Goal: Information Seeking & Learning: Get advice/opinions

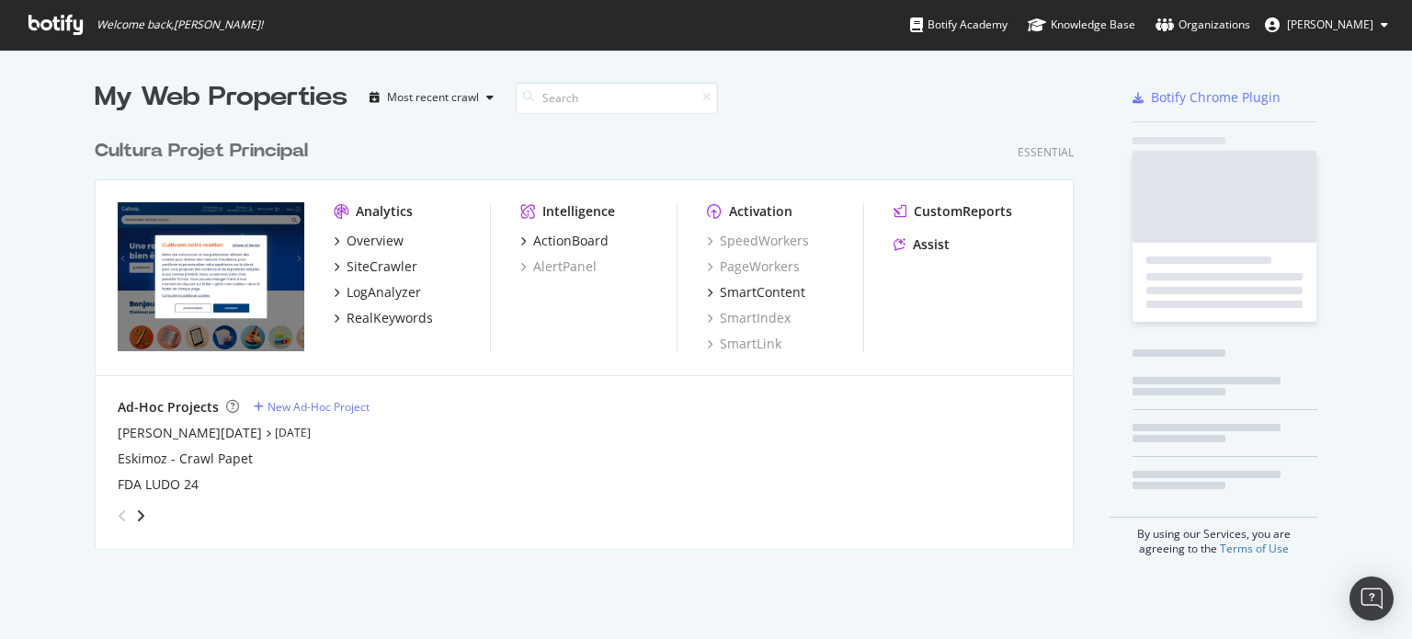
scroll to position [625, 1384]
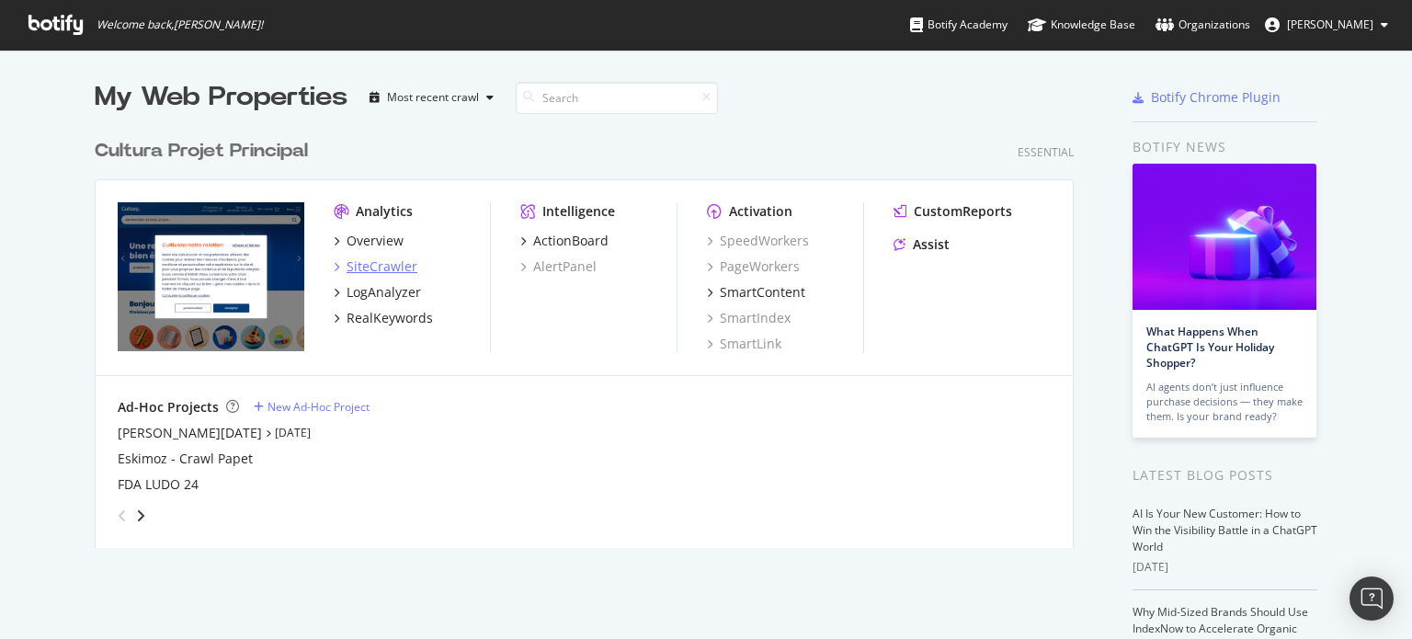
click at [365, 263] on div "SiteCrawler" at bounding box center [382, 266] width 71 height 18
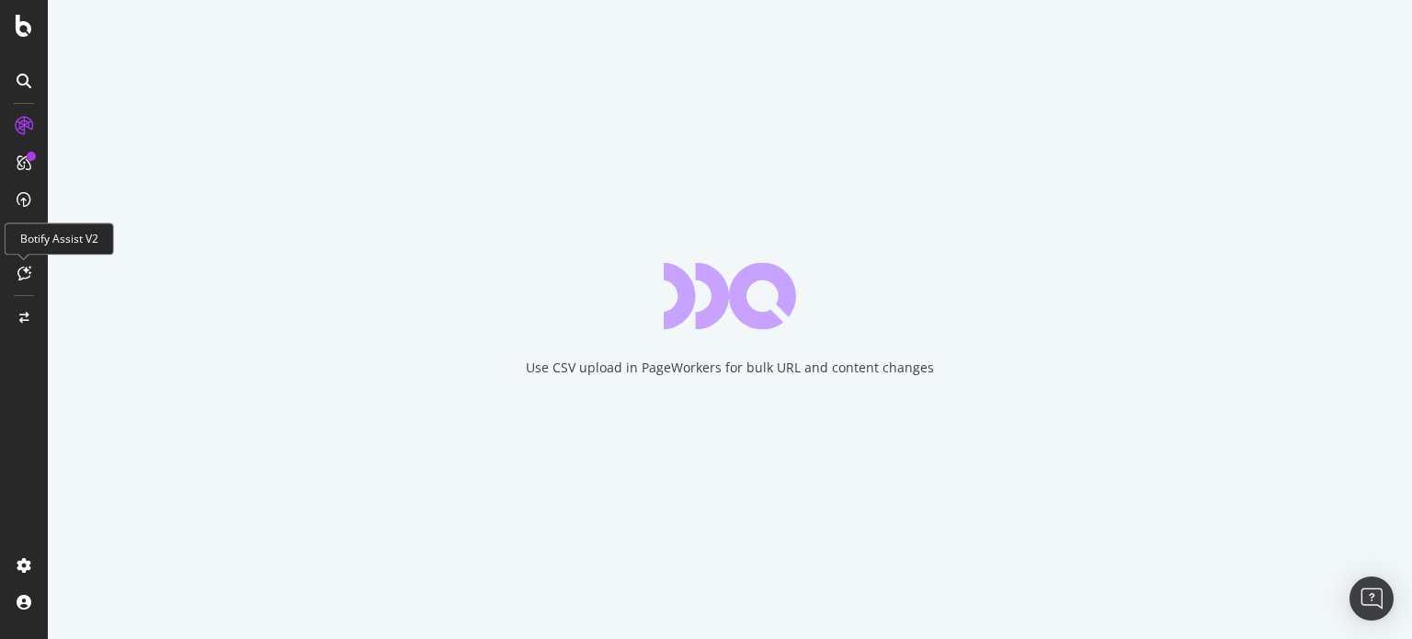
click at [24, 268] on icon at bounding box center [24, 273] width 14 height 15
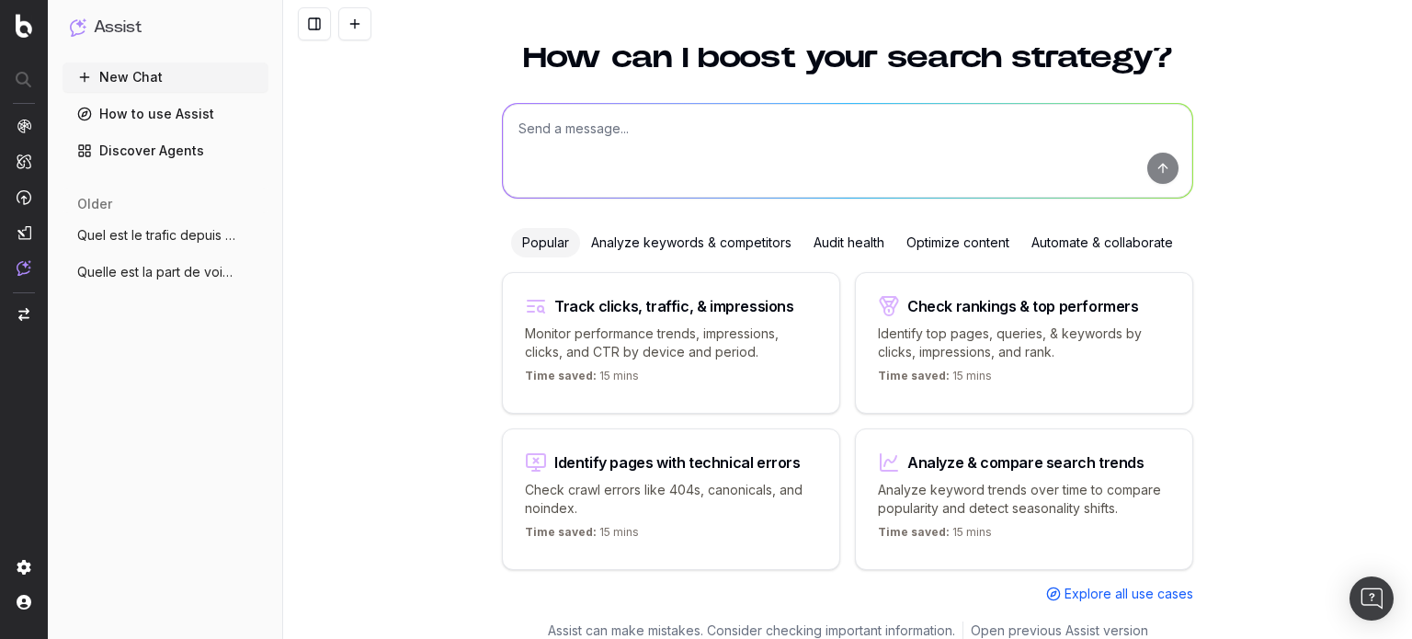
scroll to position [74, 0]
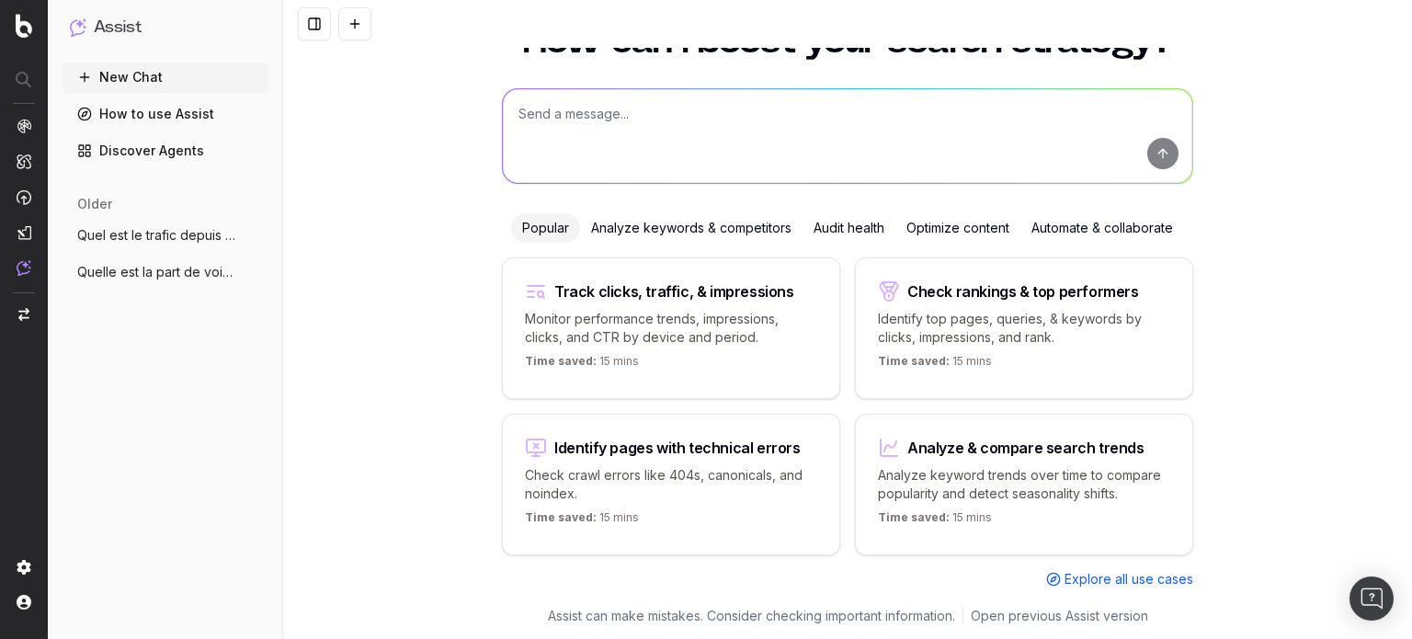
click at [222, 236] on span "Quel est le trafic depuis OPENAI sur cul" at bounding box center [158, 235] width 162 height 18
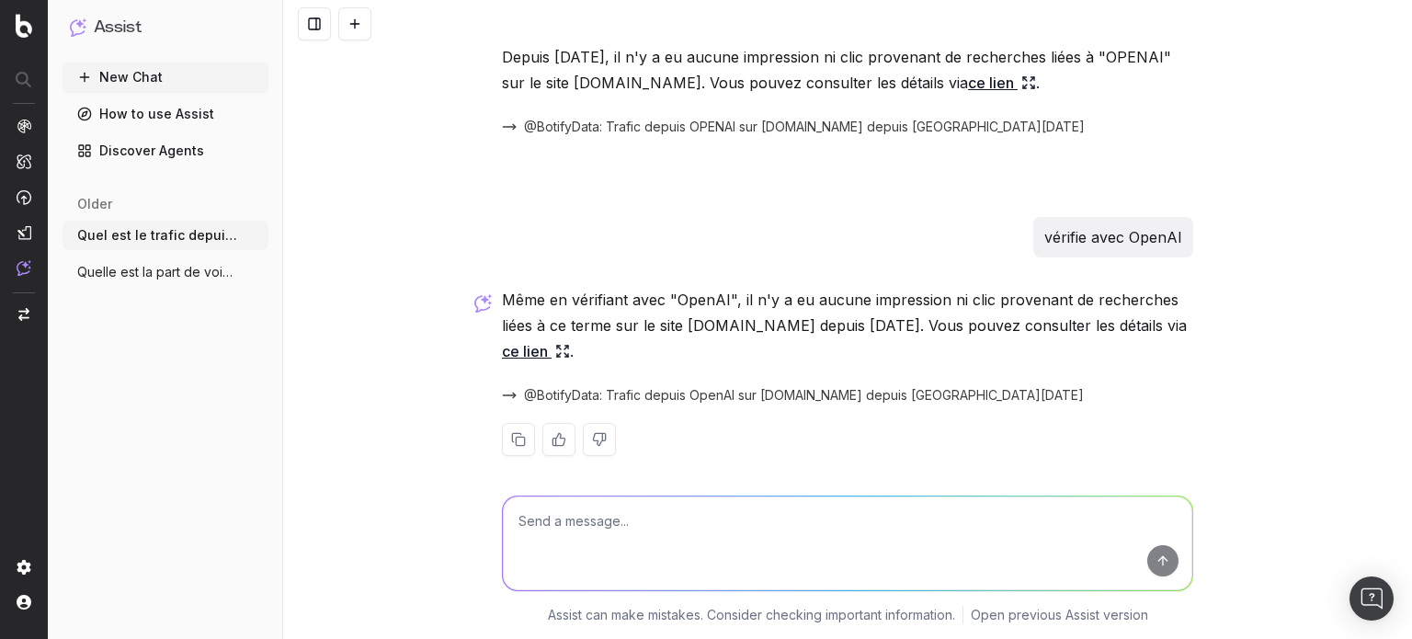
scroll to position [85, 0]
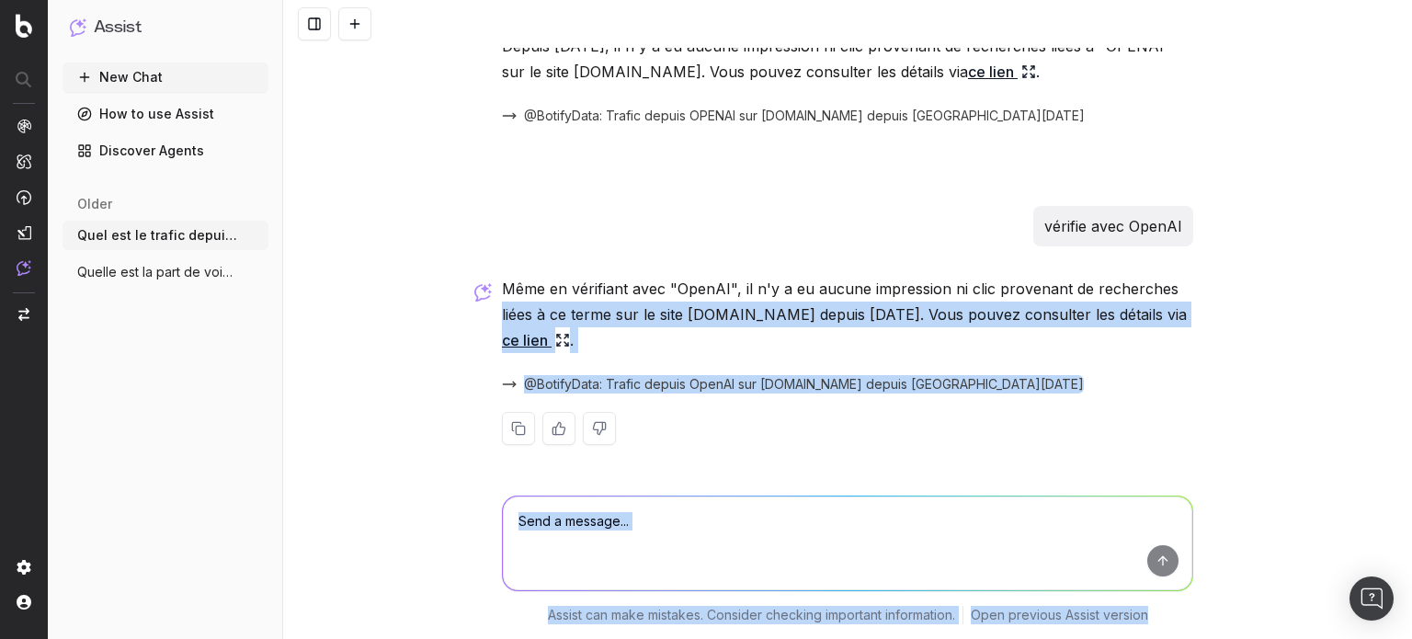
drag, startPoint x: 1397, startPoint y: 416, endPoint x: 1400, endPoint y: 263, distance: 153.6
click at [1400, 263] on div "Quel est le trafic depuis OPENAI sur cultura.com depuis Février 2025 ? Depuis f…" at bounding box center [847, 319] width 1129 height 639
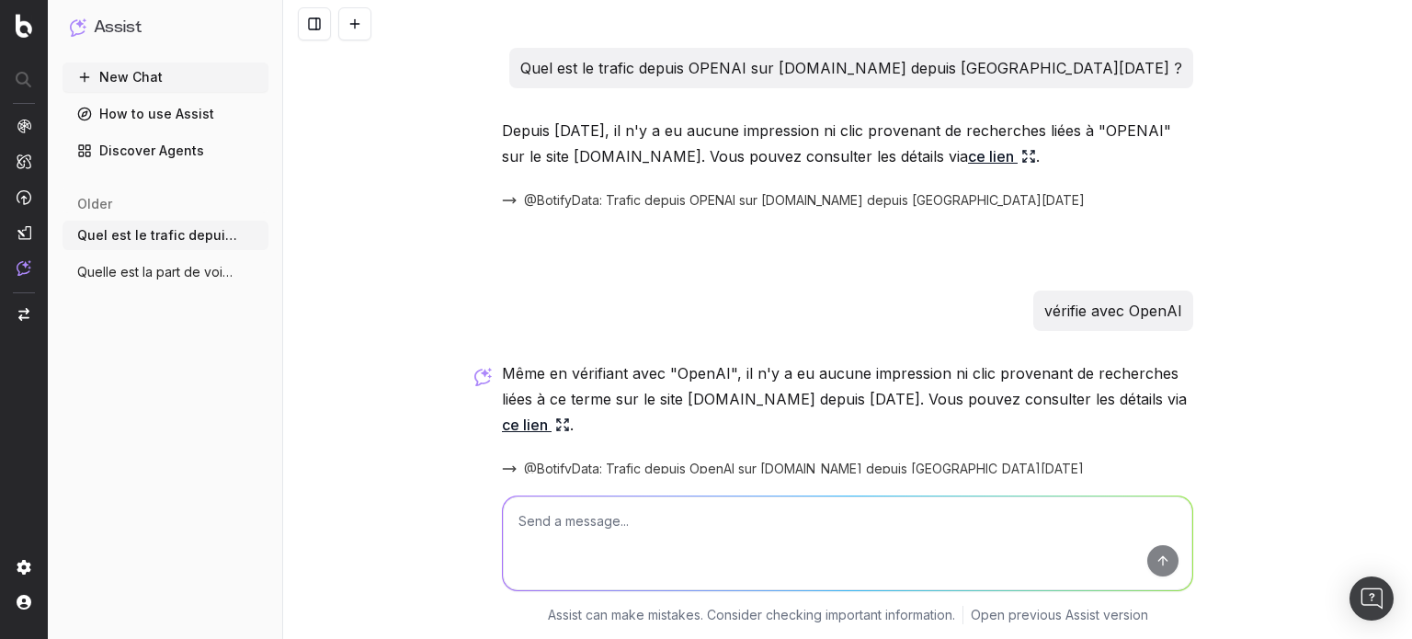
click at [1313, 161] on div "Quel est le trafic depuis OPENAI sur cultura.com depuis Février 2025 ? Depuis f…" at bounding box center [847, 319] width 1129 height 639
click at [158, 279] on span "Quelle est la part de voix sur Chatgpt d" at bounding box center [158, 272] width 162 height 18
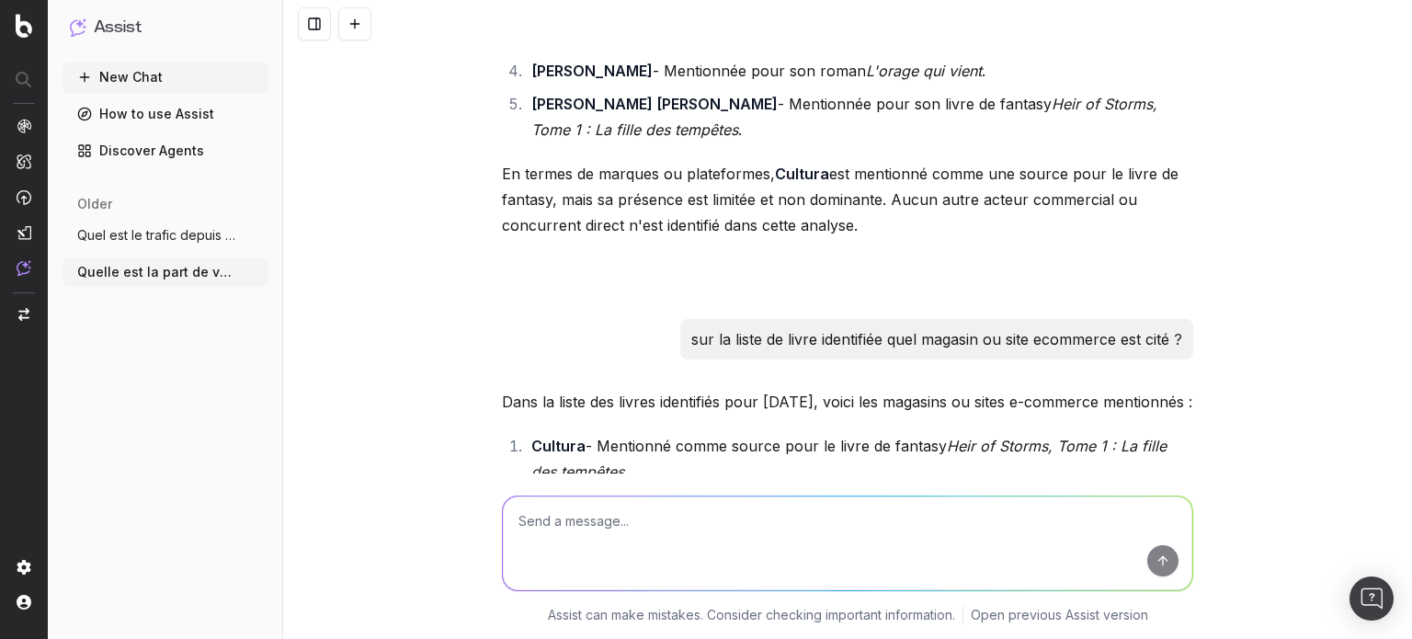
scroll to position [1103, 0]
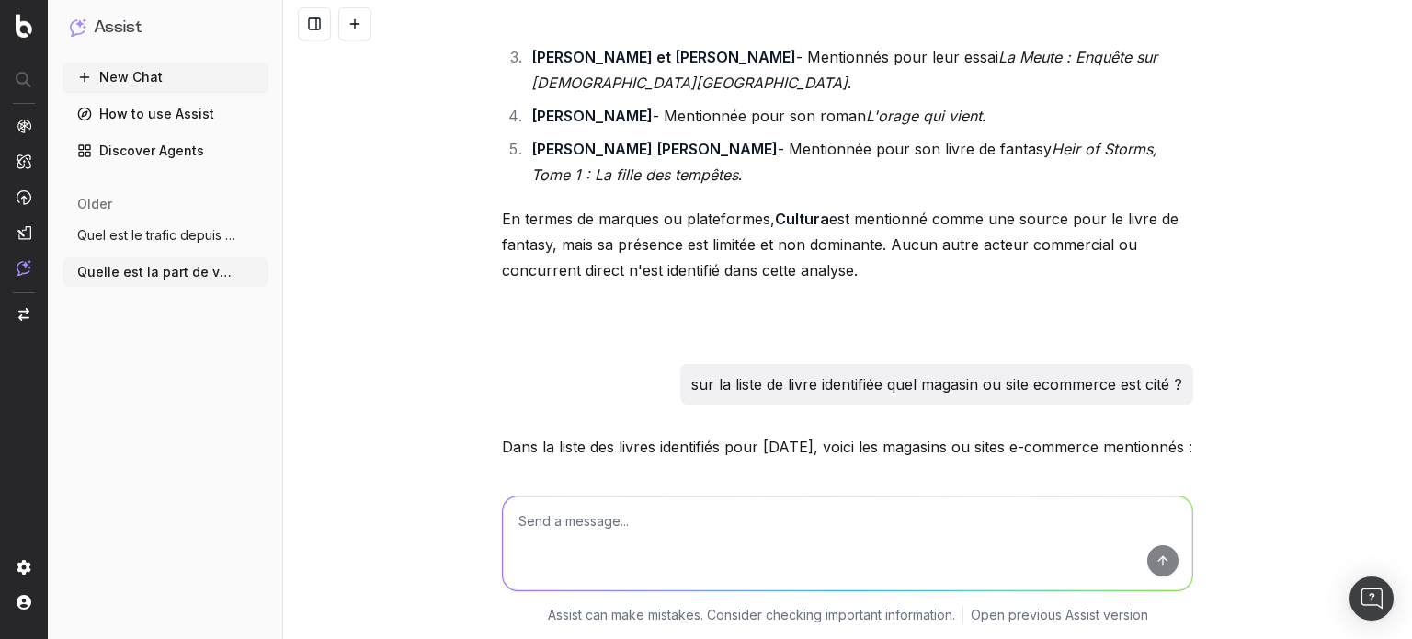
click at [135, 234] on span "Quel est le trafic depuis OPENAI sur cul" at bounding box center [158, 235] width 162 height 18
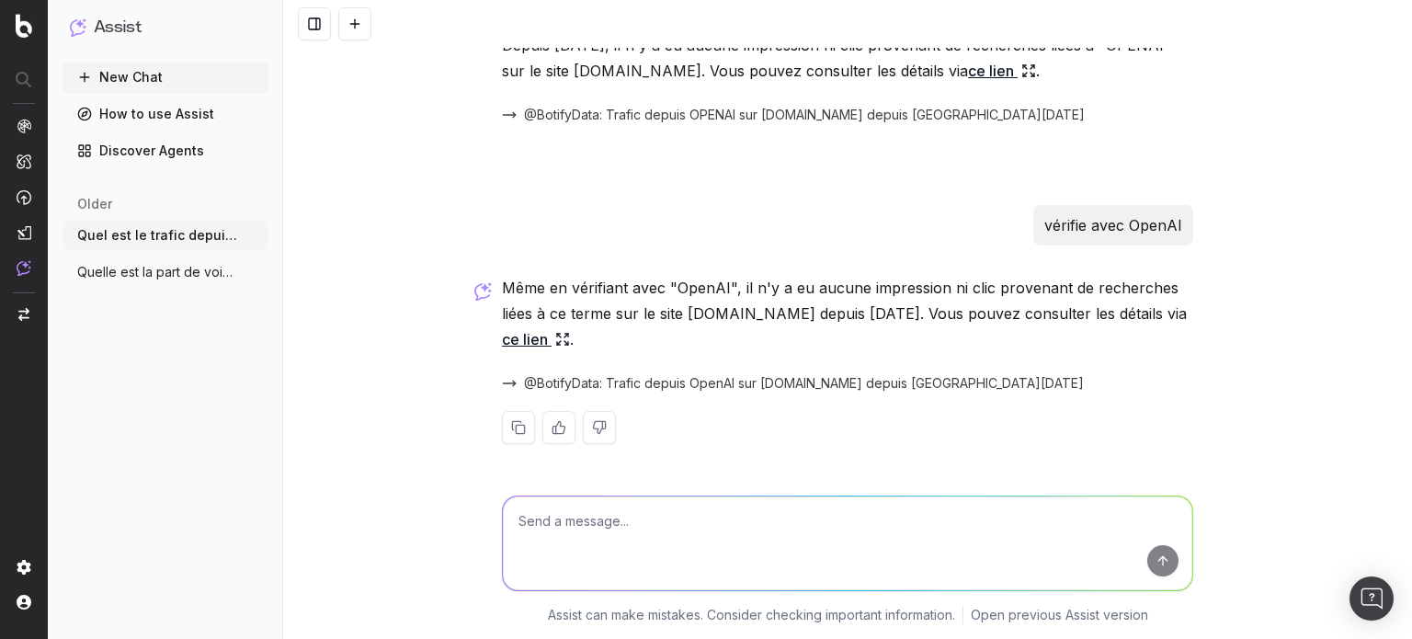
scroll to position [85, 0]
click at [163, 271] on span "Quelle est la part de voix sur Chatgpt d" at bounding box center [158, 272] width 162 height 18
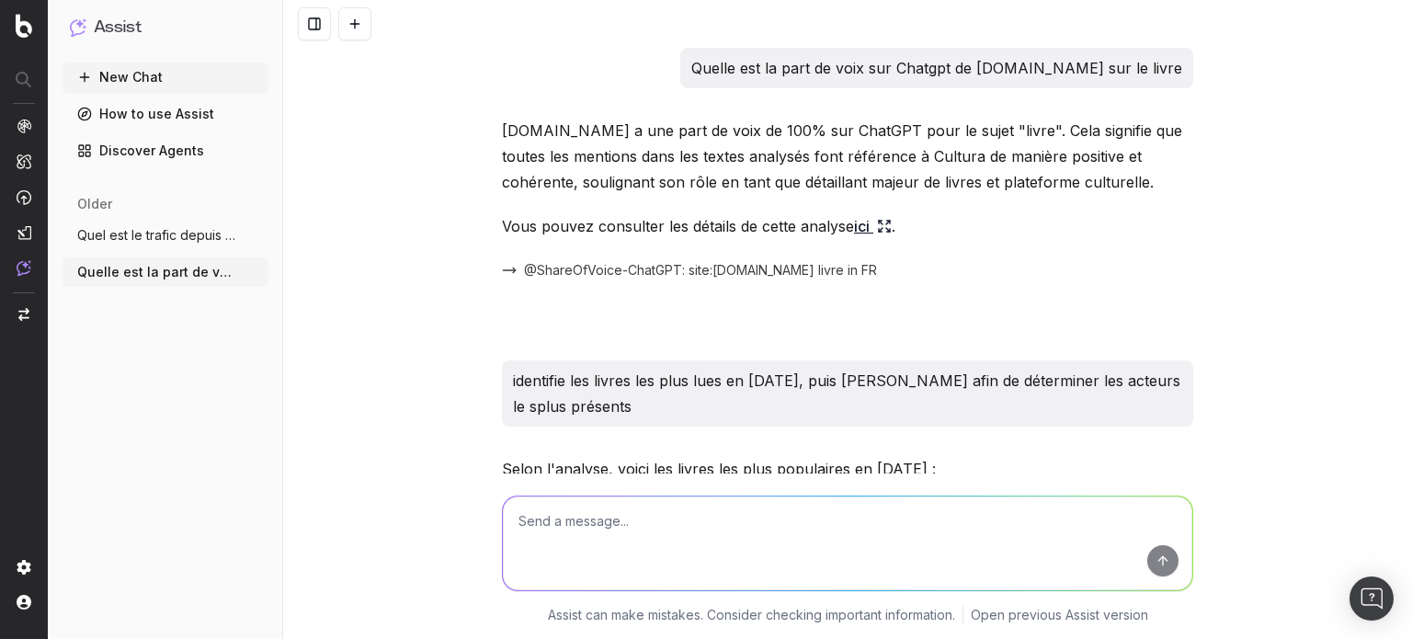
click at [173, 234] on span "Quel est le trafic depuis OPENAI sur cul" at bounding box center [158, 235] width 162 height 18
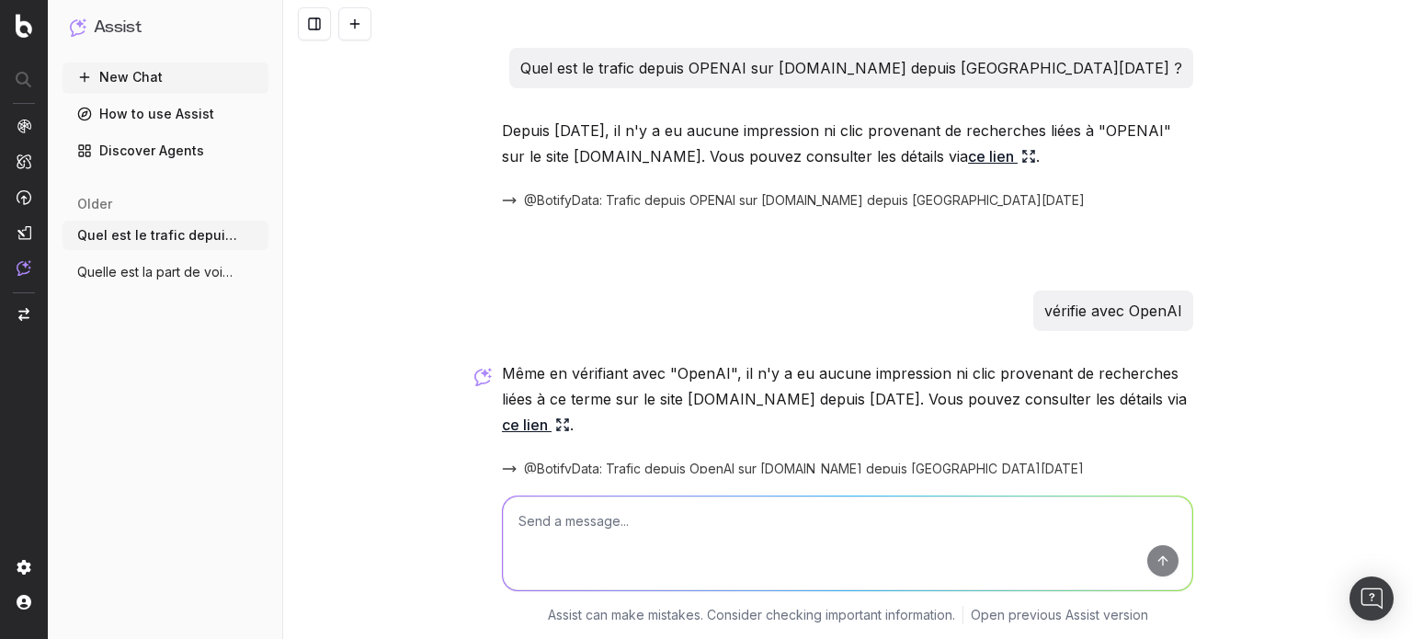
click at [173, 234] on span "Quel est le trafic depuis OPENAI sur cul" at bounding box center [158, 235] width 162 height 18
click at [153, 238] on span "Quel est le trafic depuis OPENAI sur cul" at bounding box center [158, 235] width 162 height 18
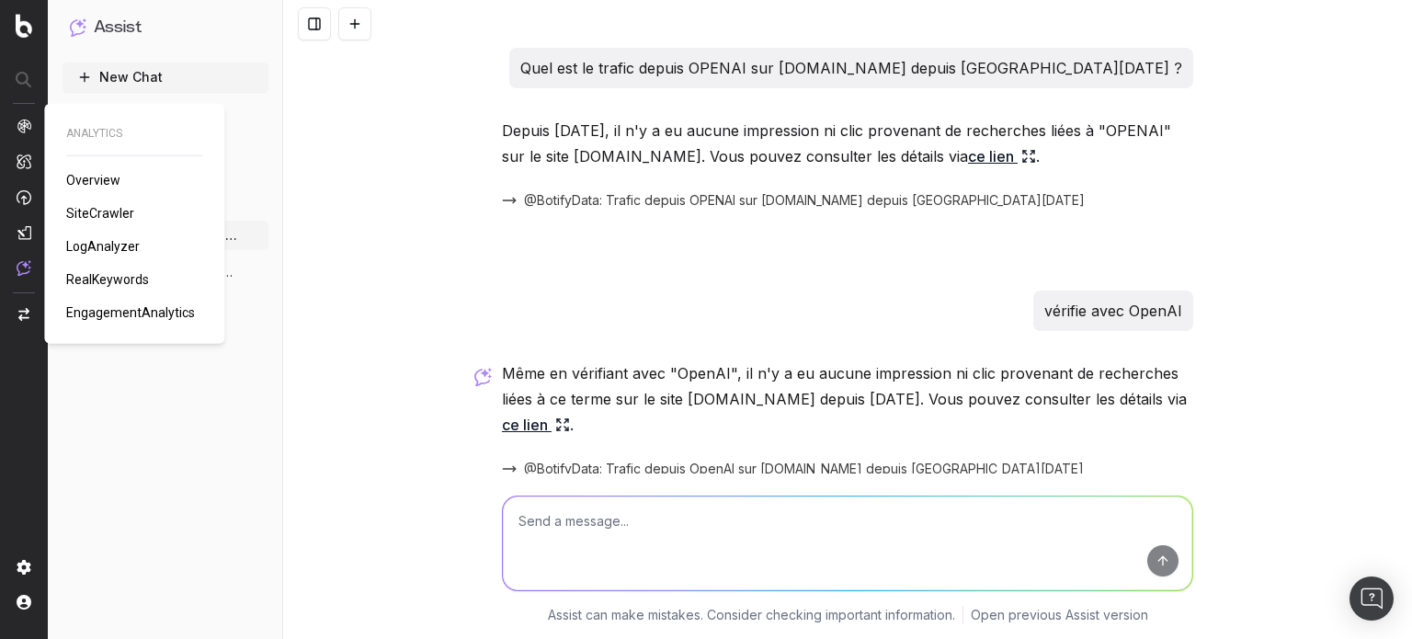
click at [117, 244] on span "LogAnalyzer" at bounding box center [103, 246] width 74 height 15
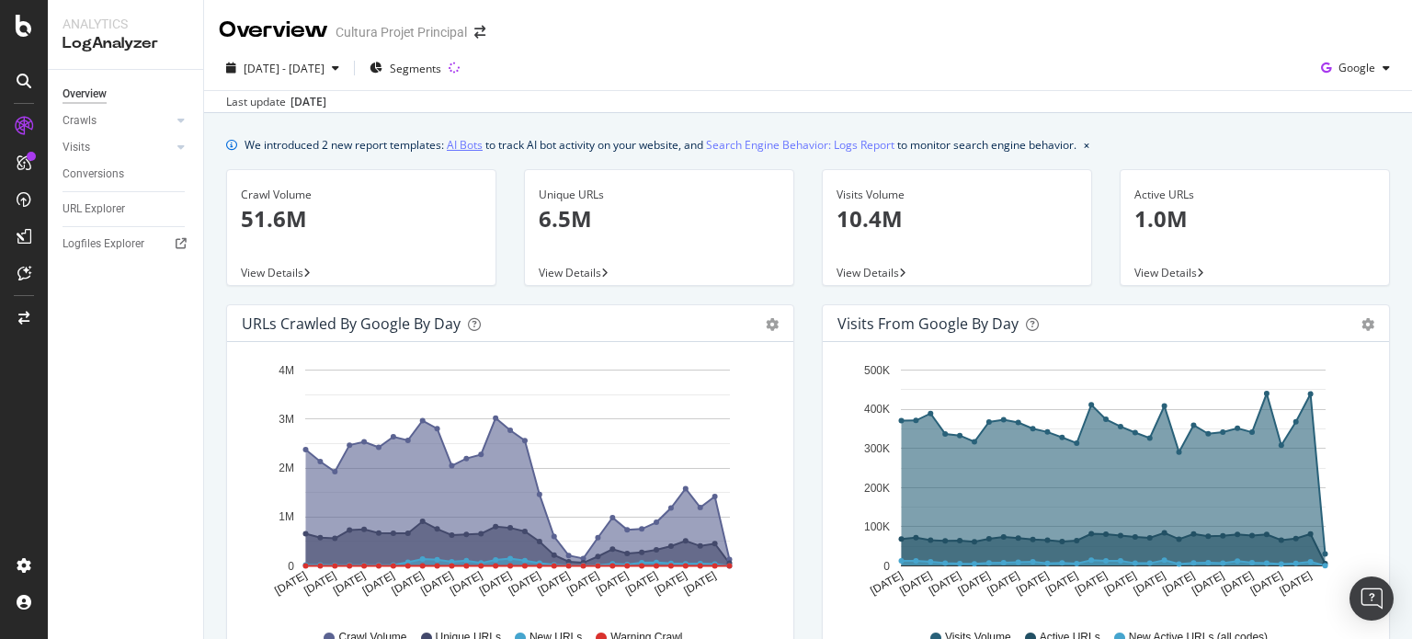
click at [461, 146] on link "AI Bots" at bounding box center [465, 144] width 36 height 19
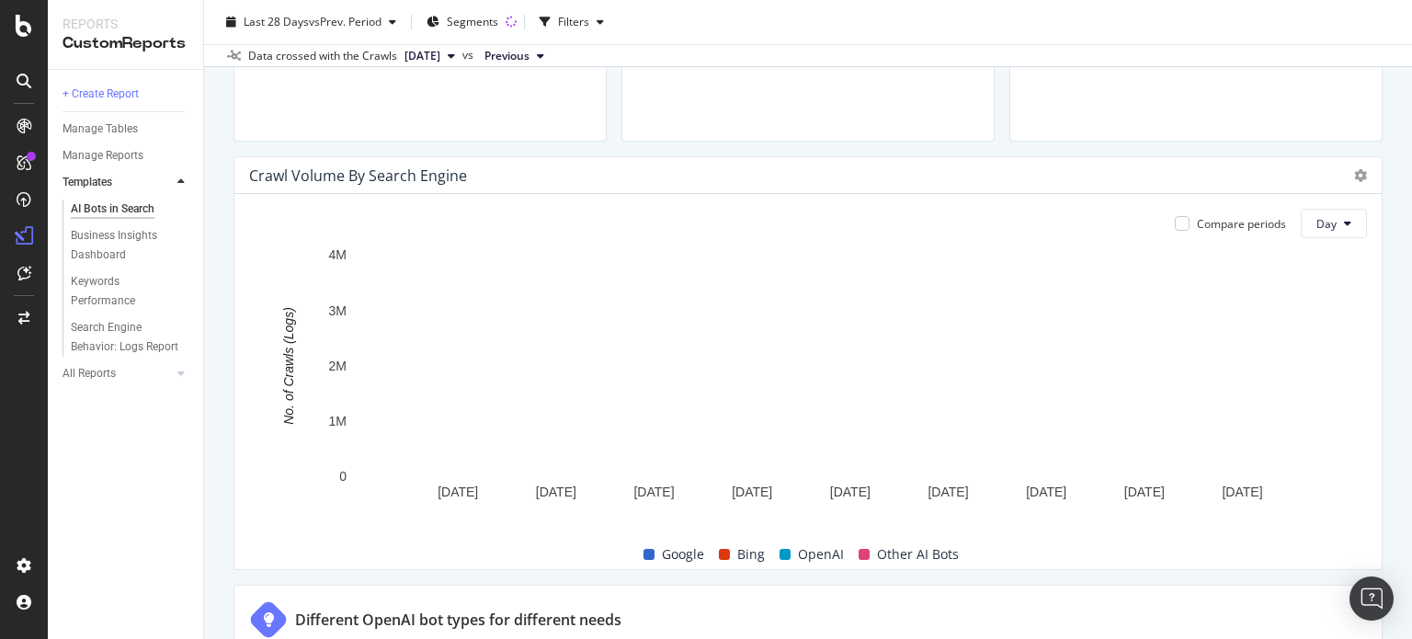
scroll to position [816, 0]
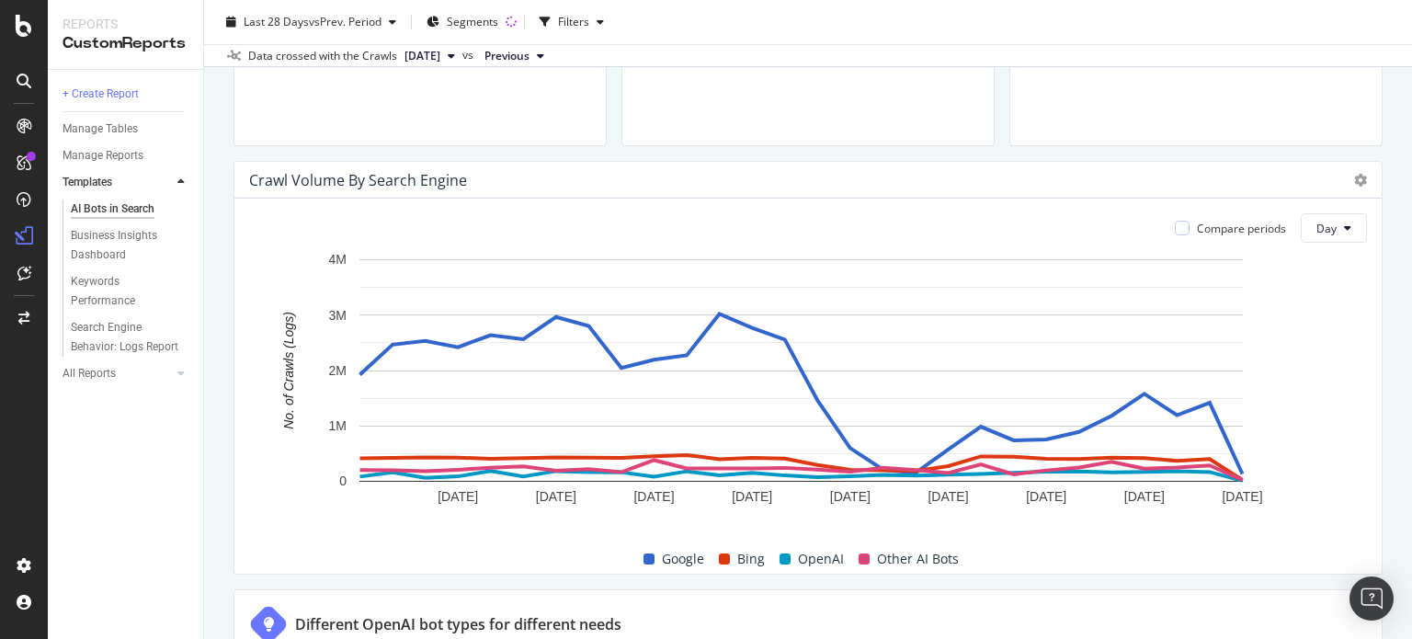
click at [647, 557] on span at bounding box center [649, 558] width 11 height 11
click at [672, 558] on span "Google" at bounding box center [683, 559] width 42 height 22
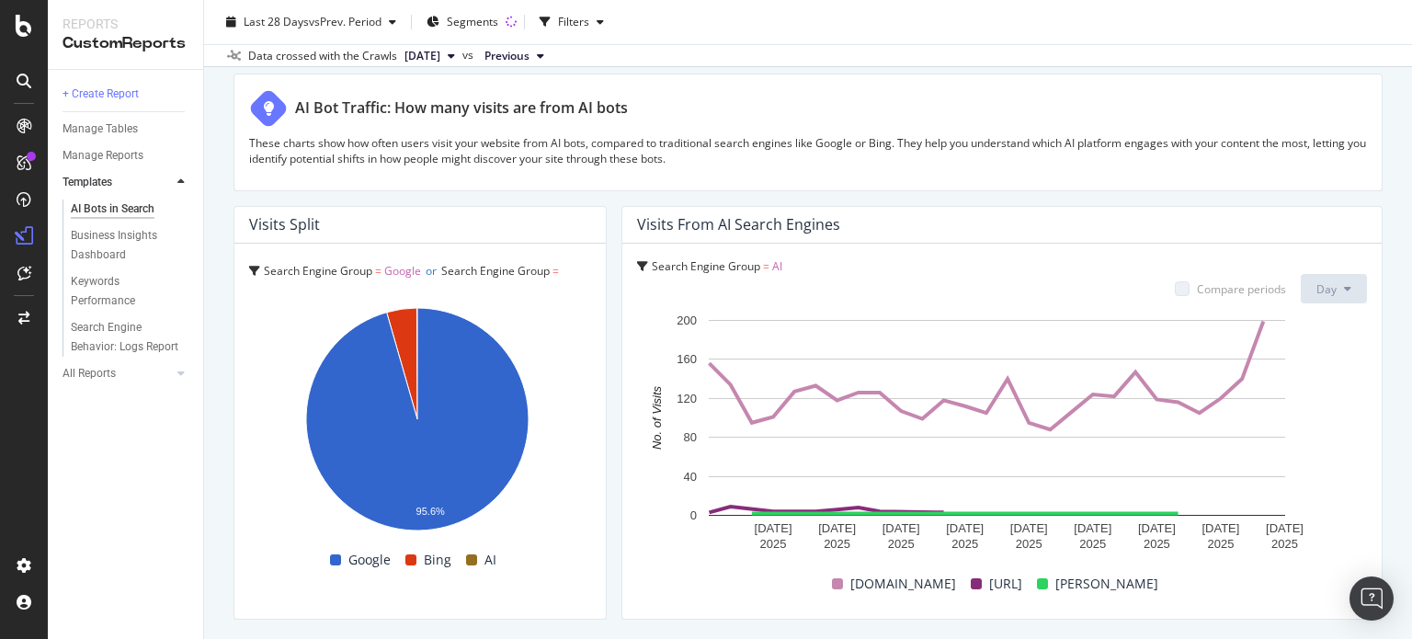
scroll to position [0, 0]
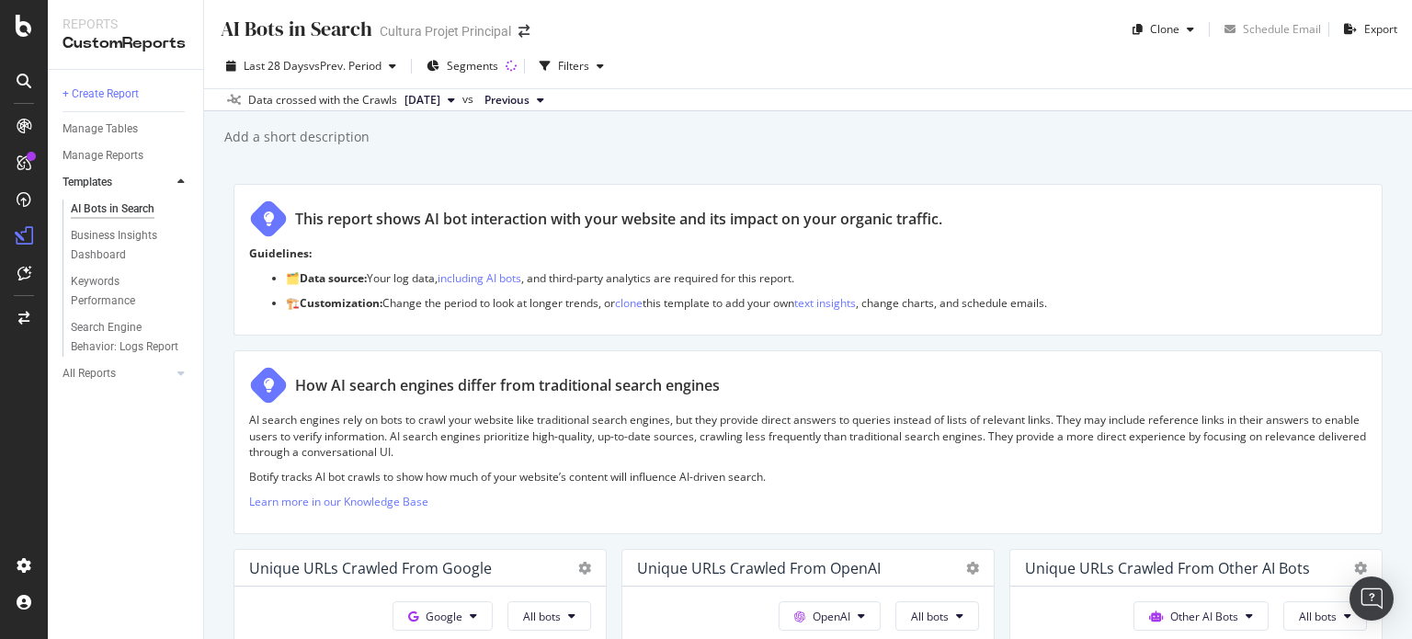
click at [462, 106] on button "2025 Aug. 11th" at bounding box center [429, 100] width 65 height 22
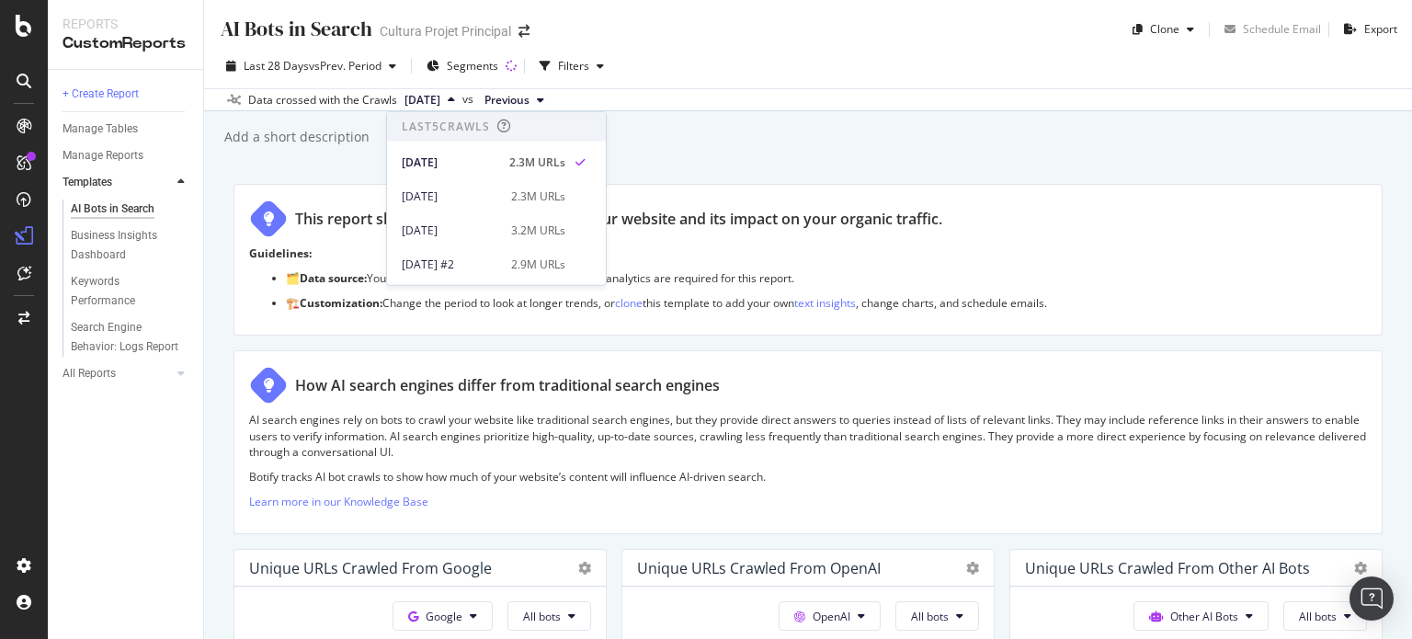
click at [462, 106] on button "2025 Aug. 11th" at bounding box center [429, 100] width 65 height 22
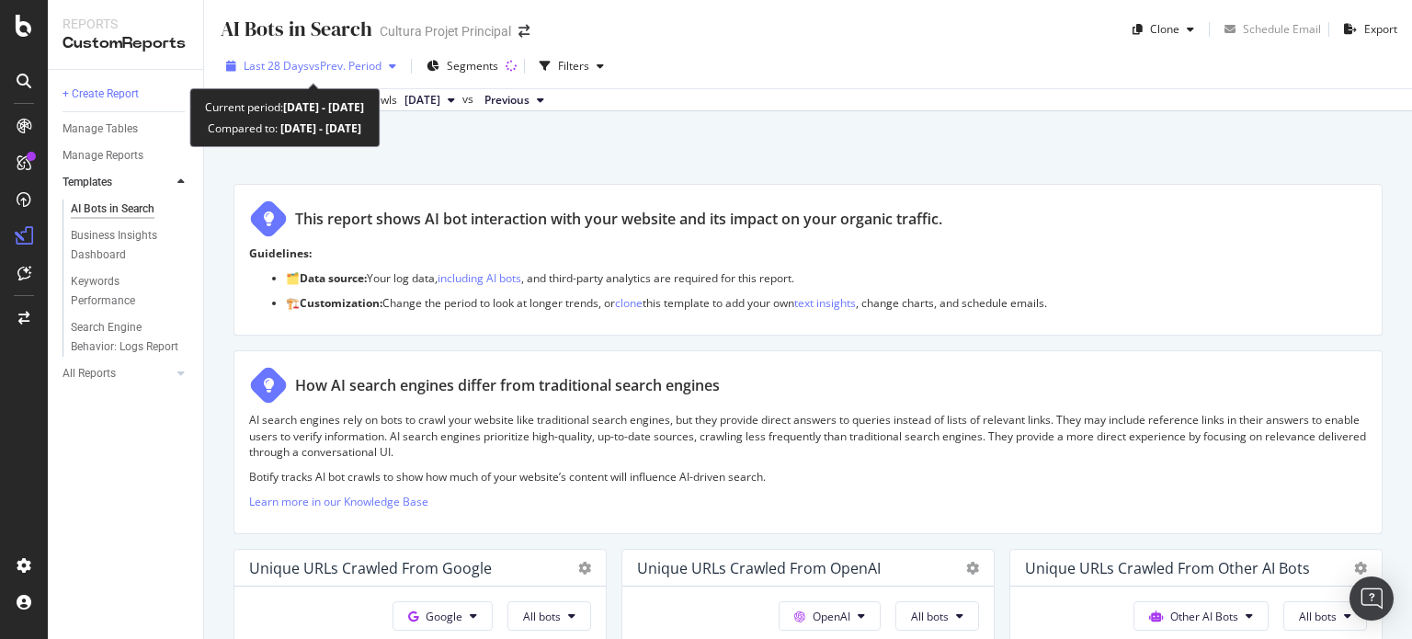
click at [381, 69] on span "vs Prev. Period" at bounding box center [345, 66] width 73 height 16
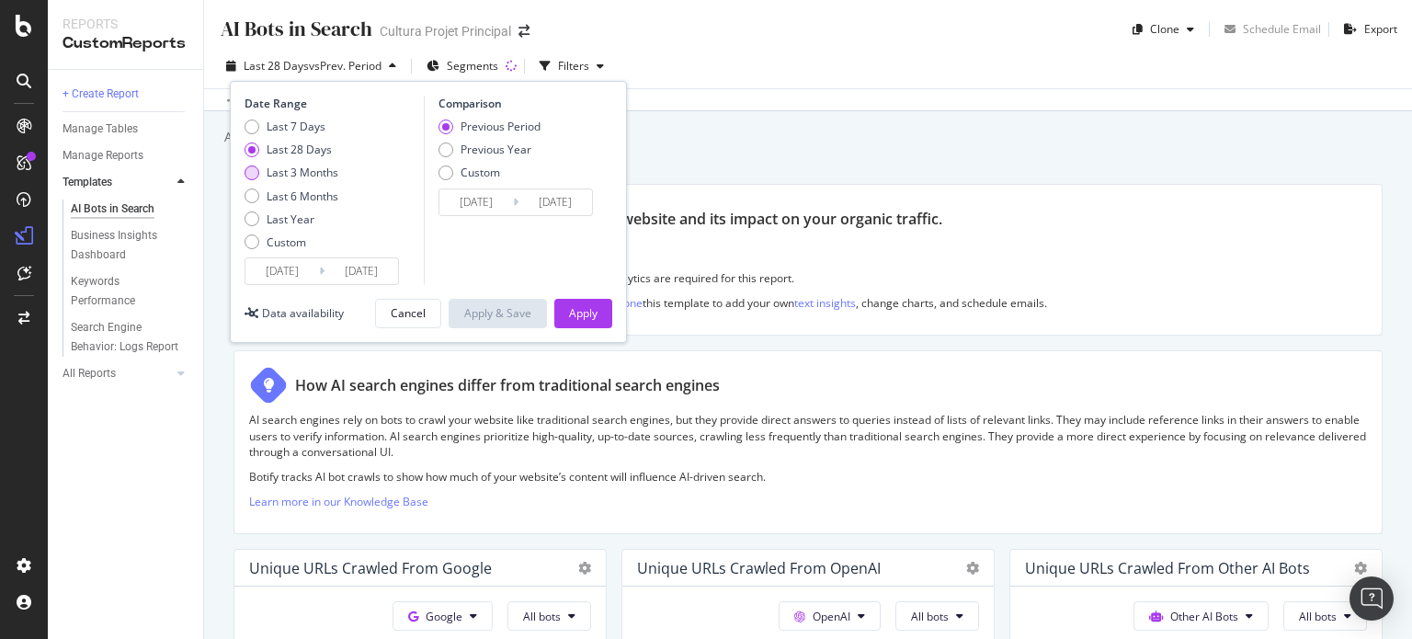
click at [309, 172] on div "Last 3 Months" at bounding box center [303, 173] width 72 height 16
type input "2025/05/21"
type input "2025/02/18"
type input "2025/05/20"
click at [582, 315] on div "Apply" at bounding box center [583, 313] width 29 height 16
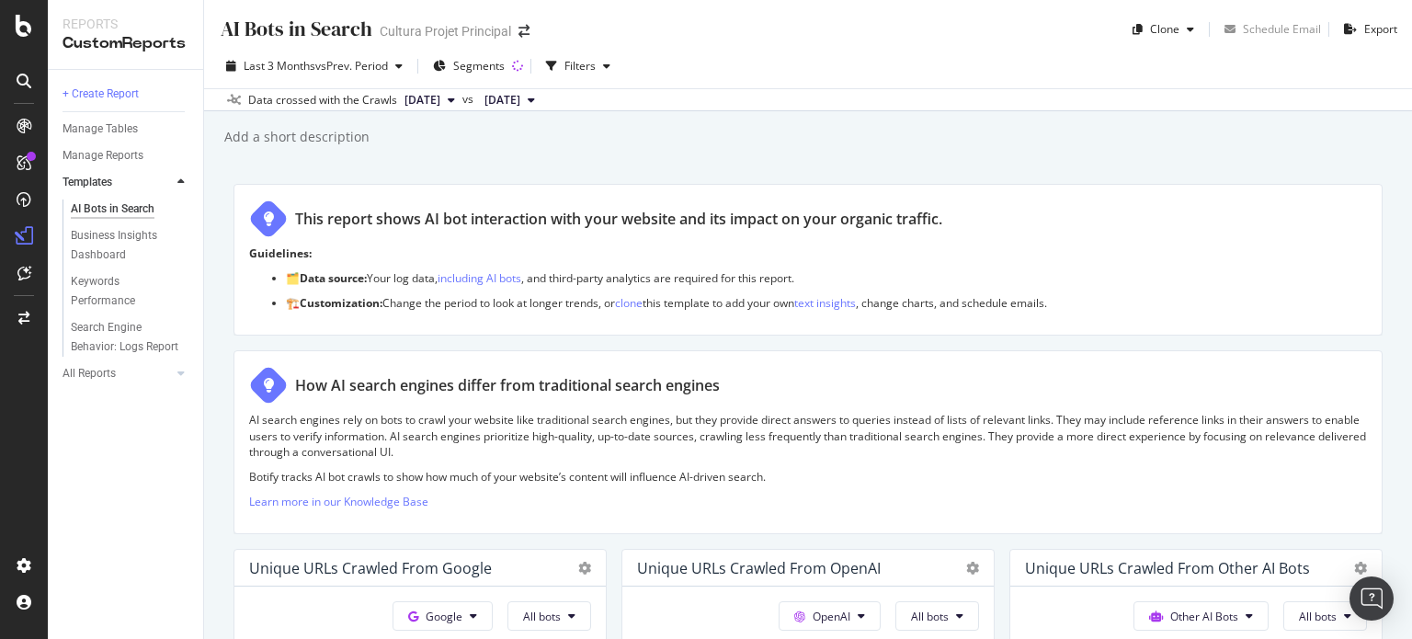
scroll to position [3244, 0]
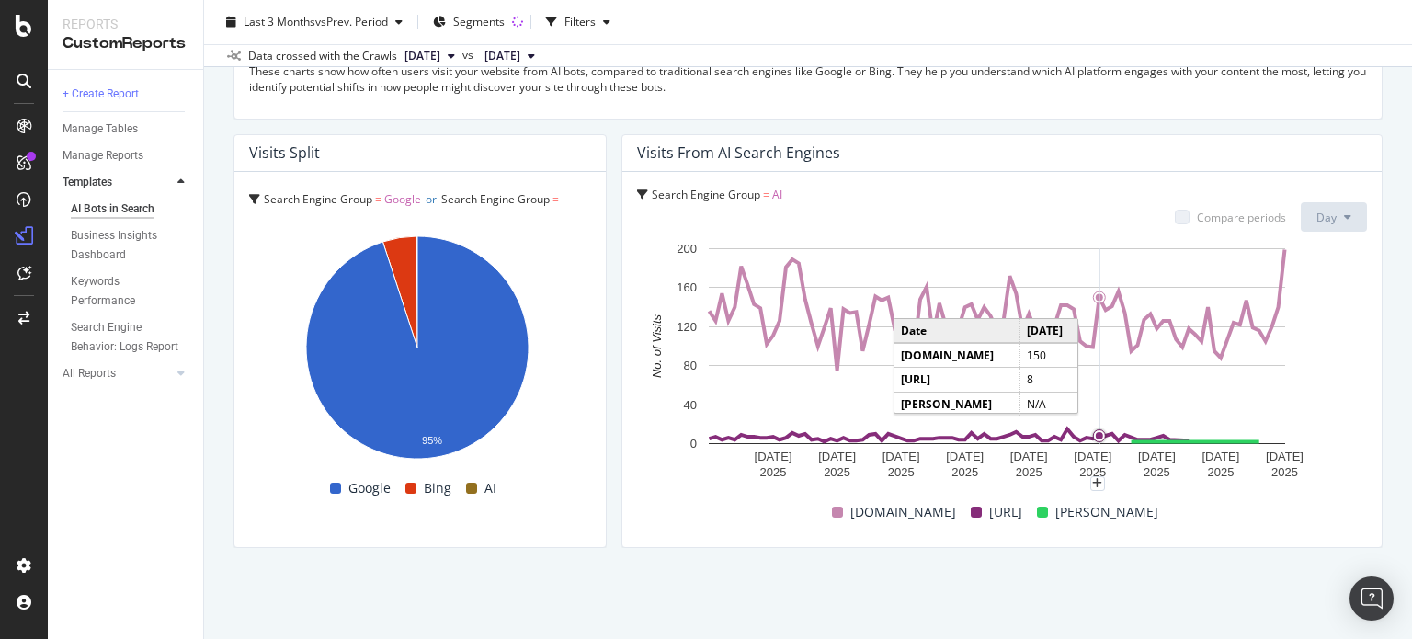
click at [1093, 439] on circle "A chart." at bounding box center [1099, 435] width 13 height 13
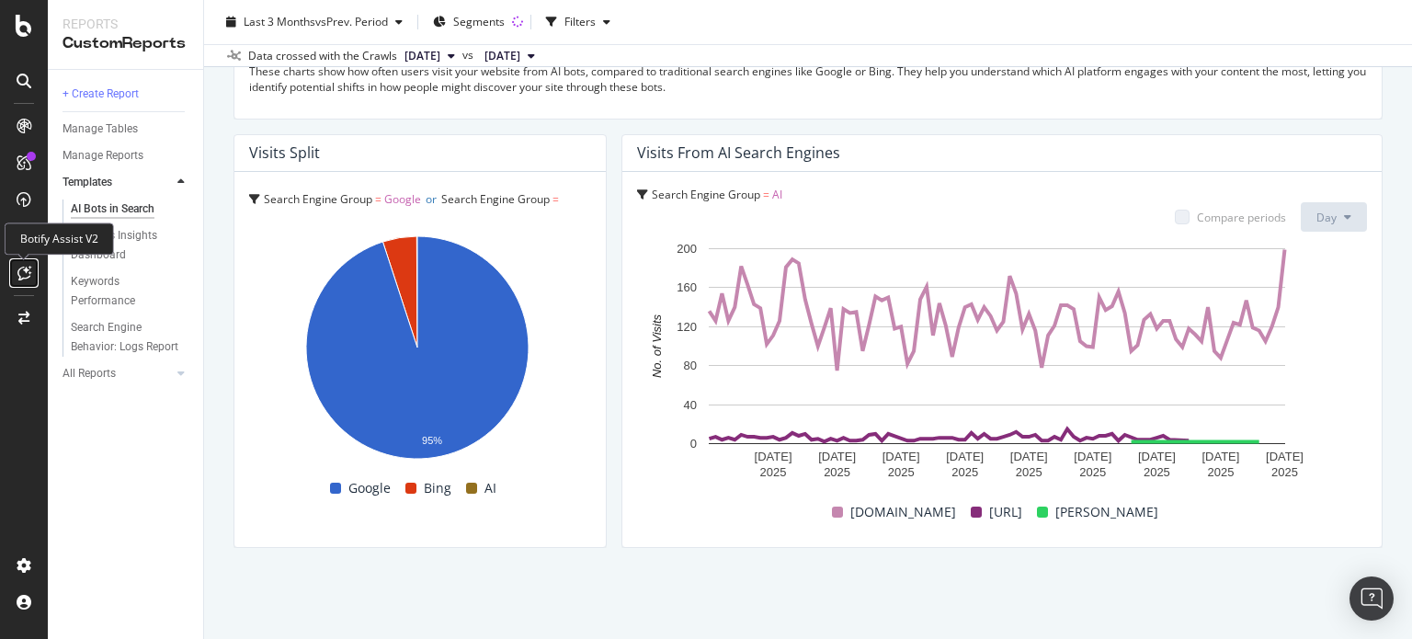
click at [20, 271] on icon at bounding box center [24, 273] width 14 height 15
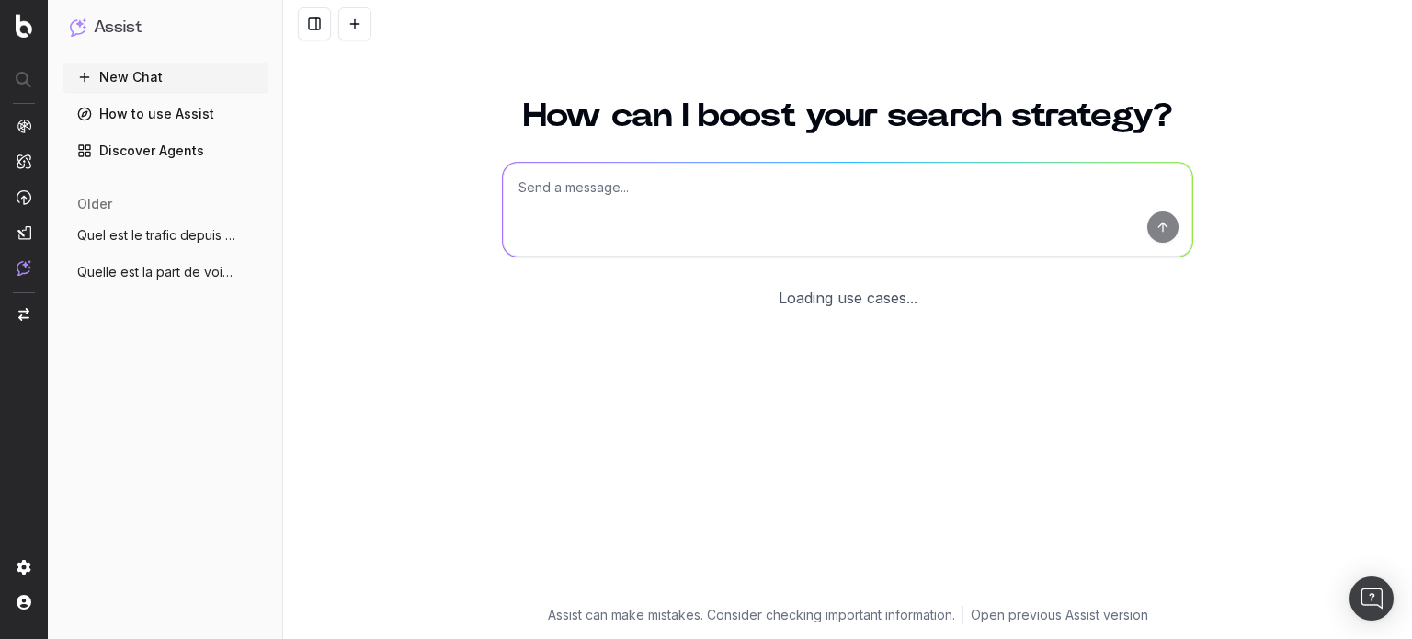
scroll to position [74, 0]
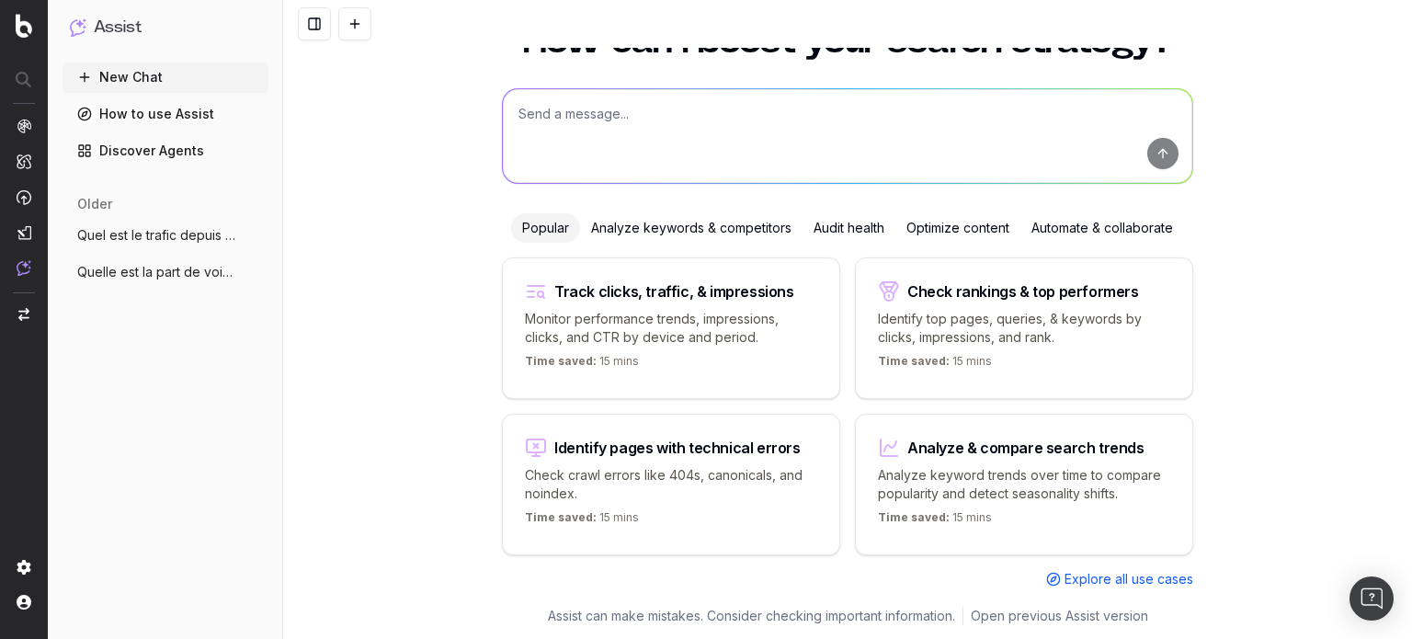
click at [694, 485] on p "Check crawl errors like 404s, canonicals, and noindex." at bounding box center [671, 484] width 292 height 37
type textarea "List all URLs with 404 status code from the latest crawl."
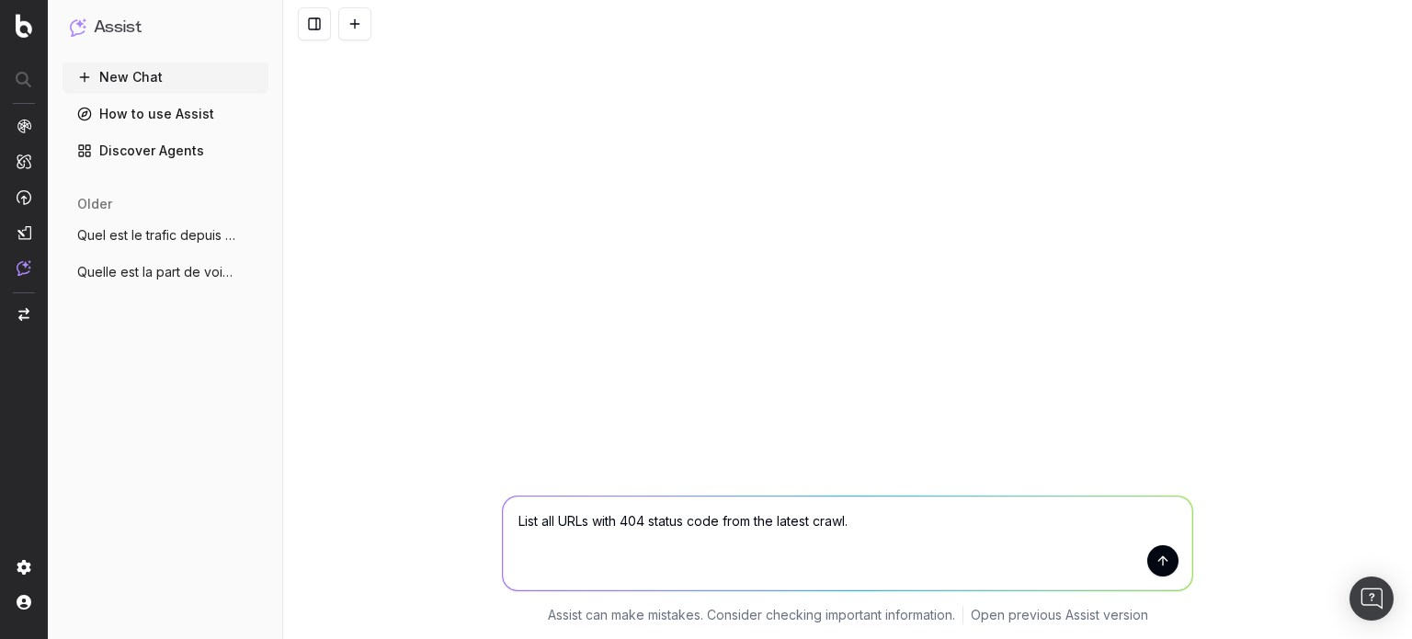
click at [1162, 563] on button "submit" at bounding box center [1162, 560] width 31 height 31
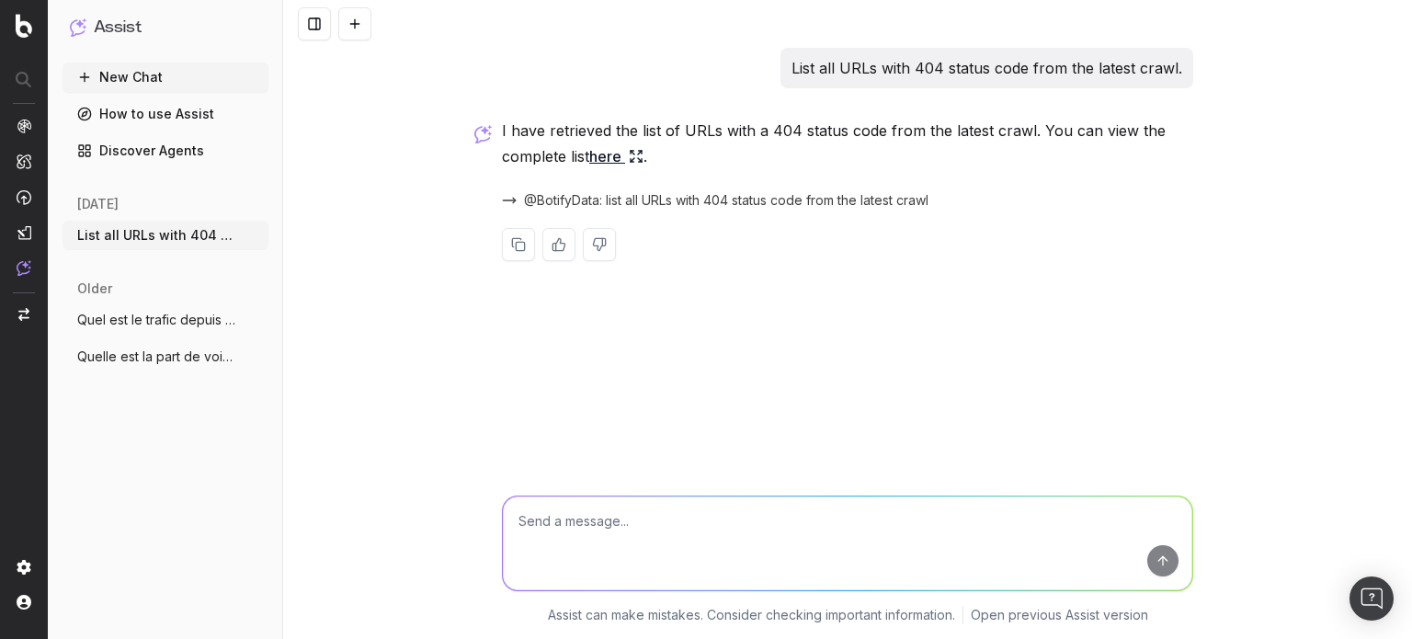
click at [607, 151] on link "here" at bounding box center [616, 156] width 54 height 26
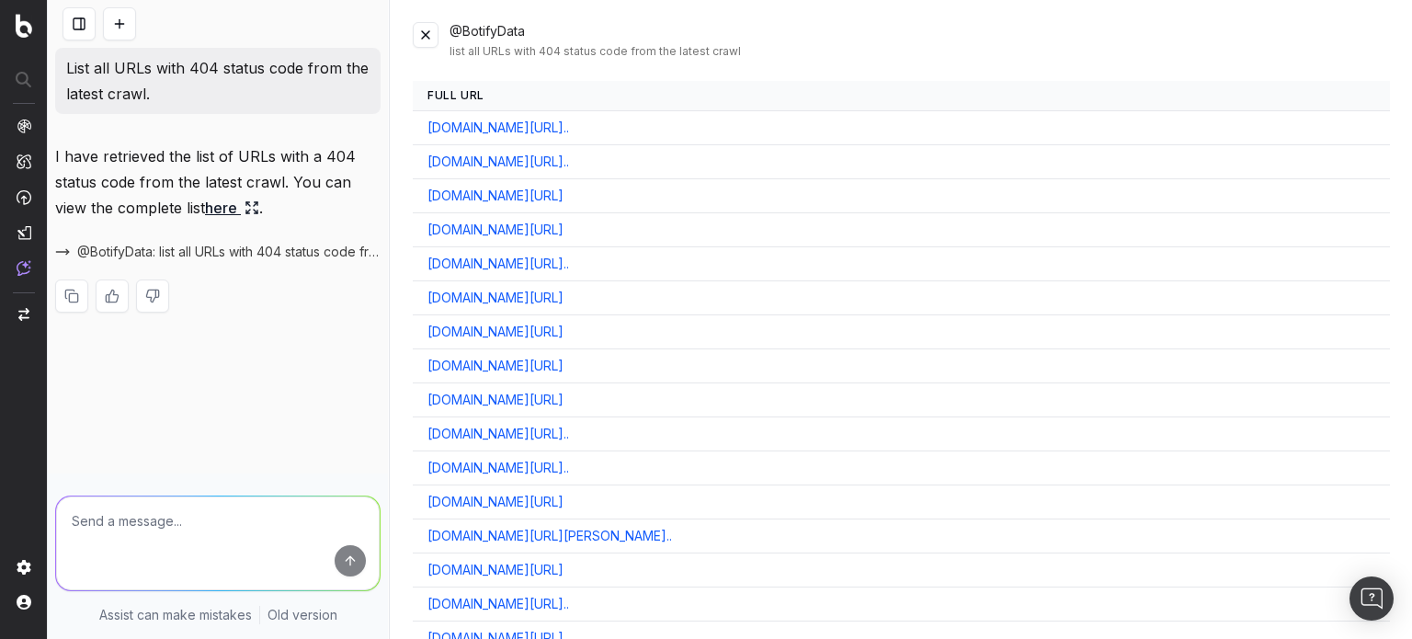
click at [564, 359] on link "[DOMAIN_NAME][URL]" at bounding box center [496, 366] width 136 height 18
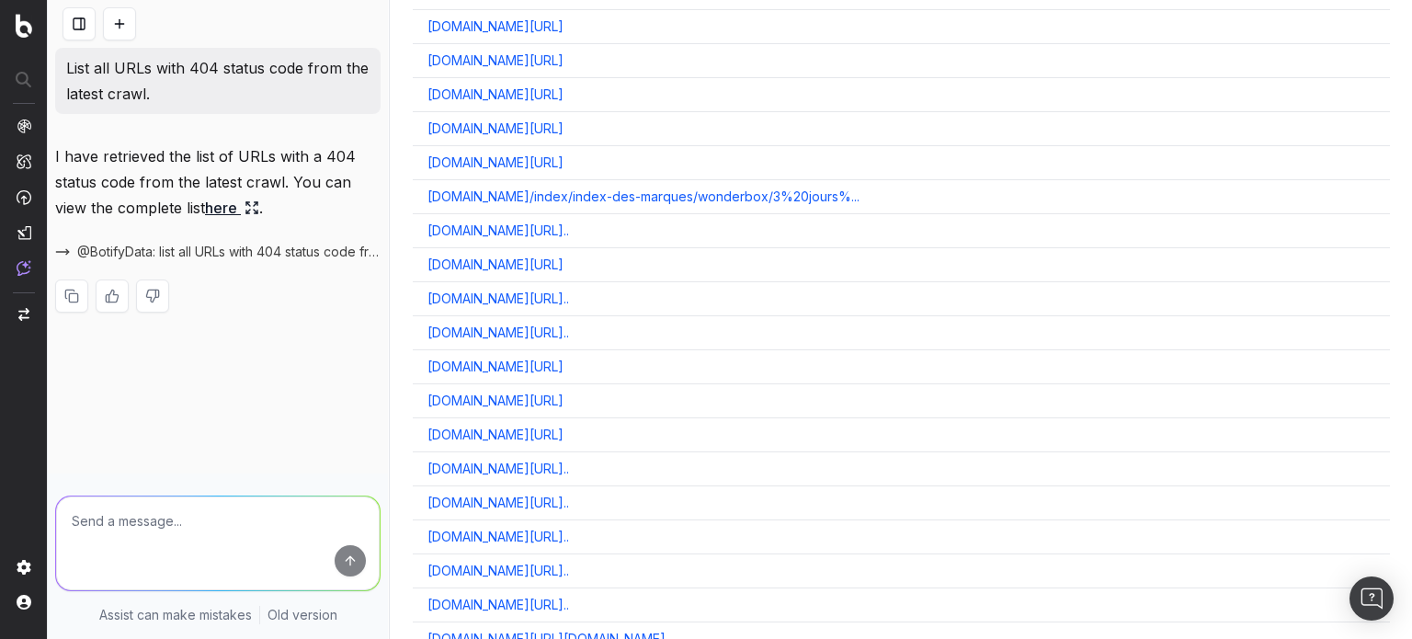
scroll to position [2095, 0]
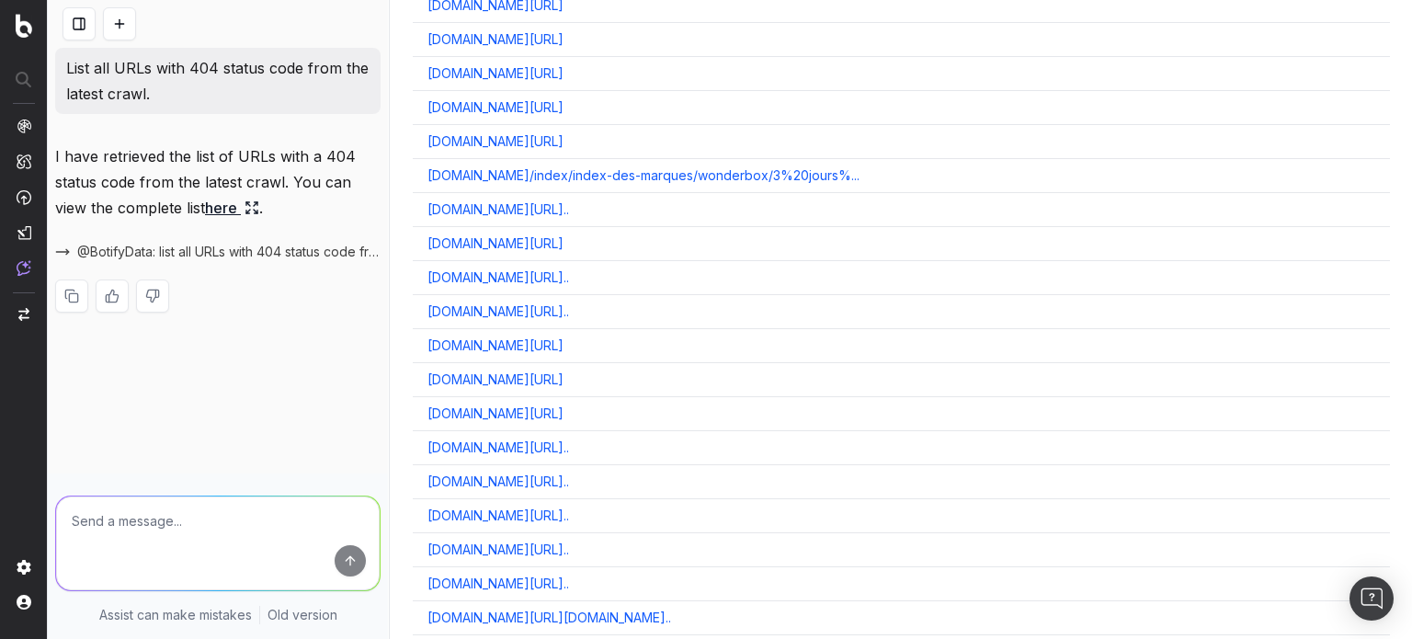
click at [262, 523] on textarea at bounding box center [218, 543] width 324 height 94
type textarea "liste les 404 avec /content/"
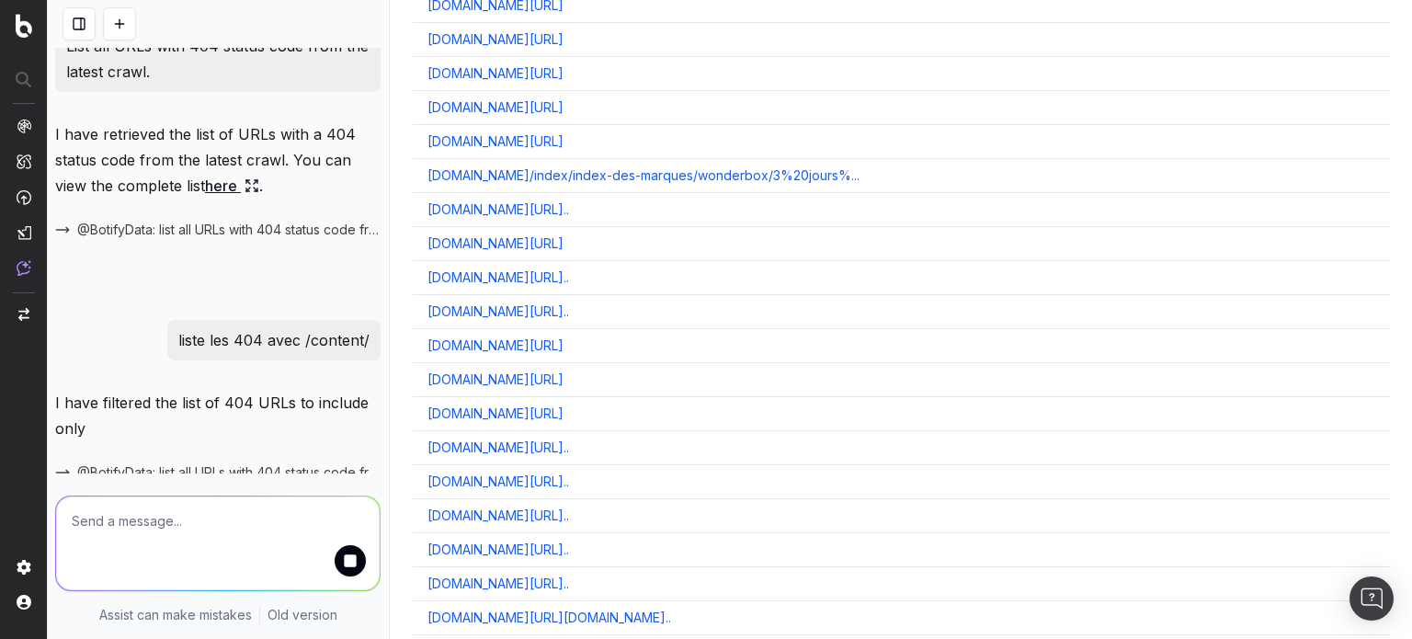
scroll to position [37, 0]
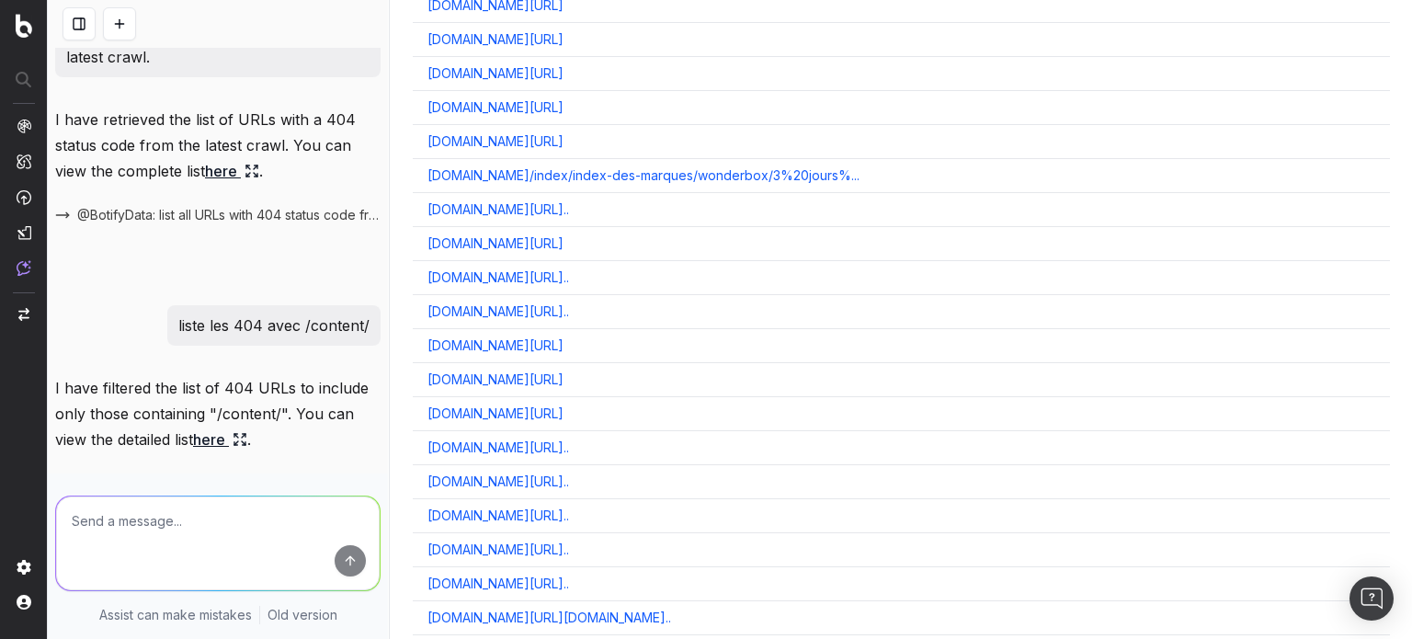
click at [262, 523] on textarea at bounding box center [218, 543] width 324 height 94
type textarea "ajoute les pages depuis lesquelles les urls en 404 /content/ sont accessibles"
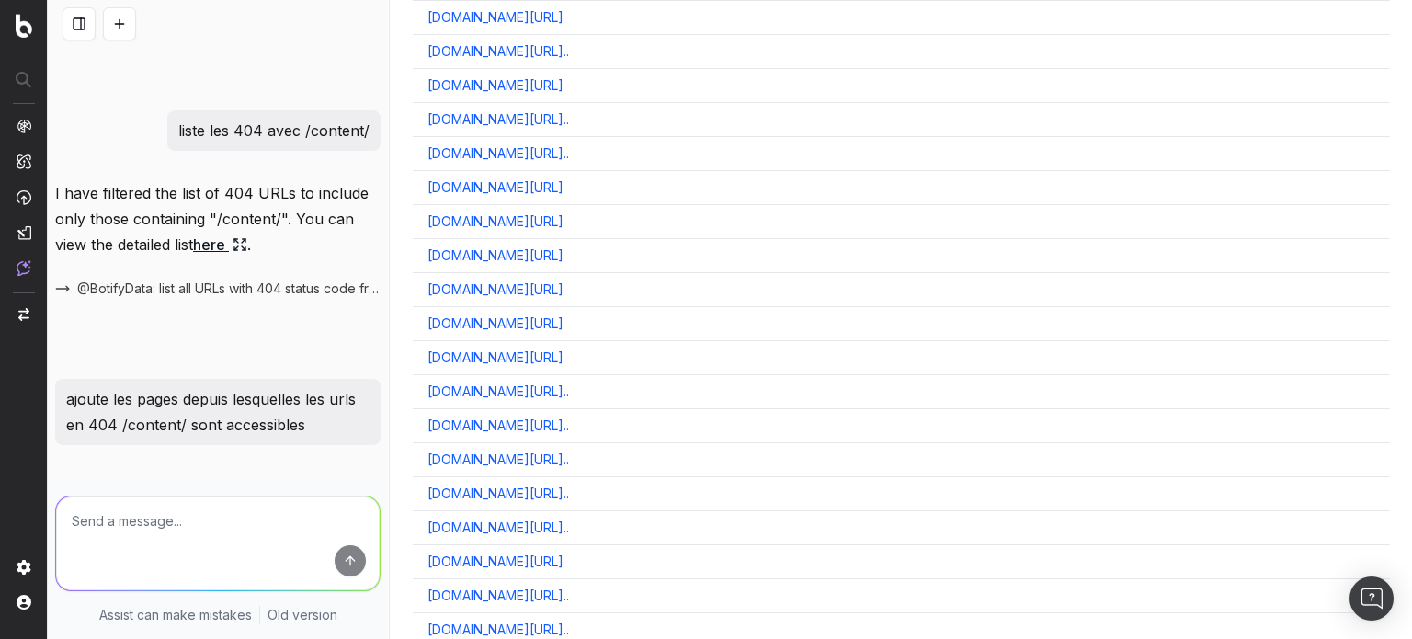
scroll to position [16741, 0]
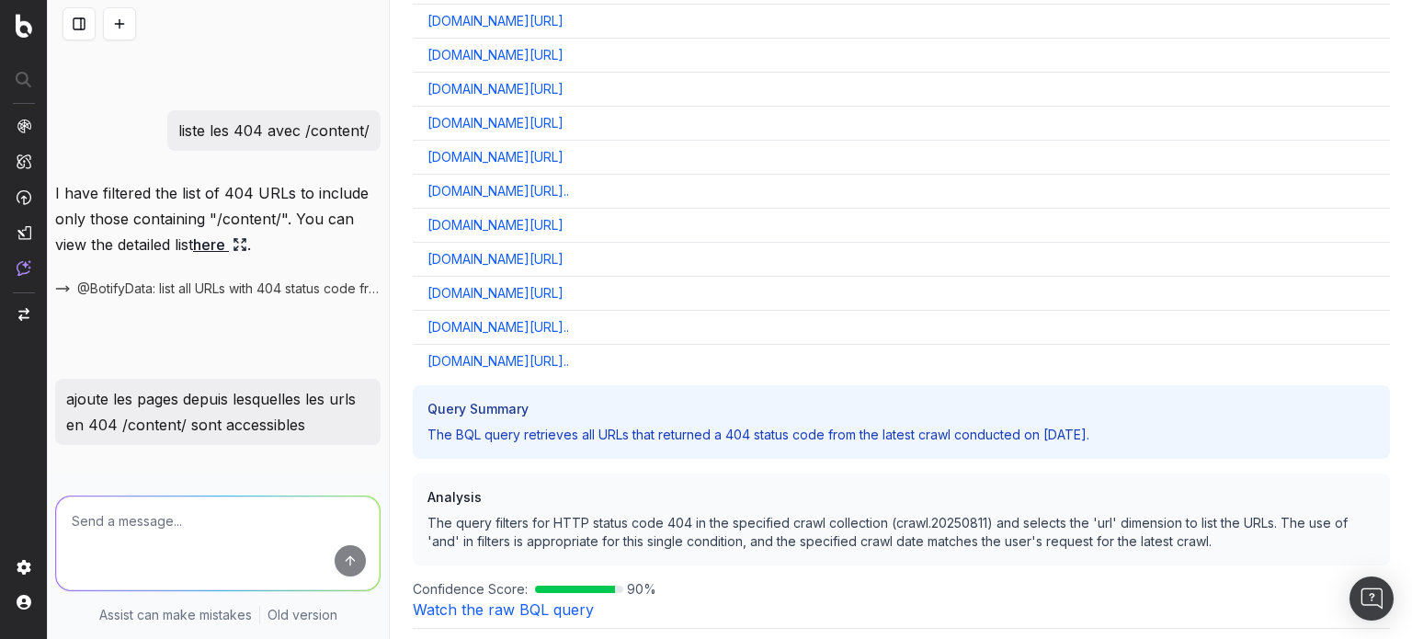
click at [252, 544] on textarea at bounding box center [218, 543] width 324 height 94
type textarea "?"
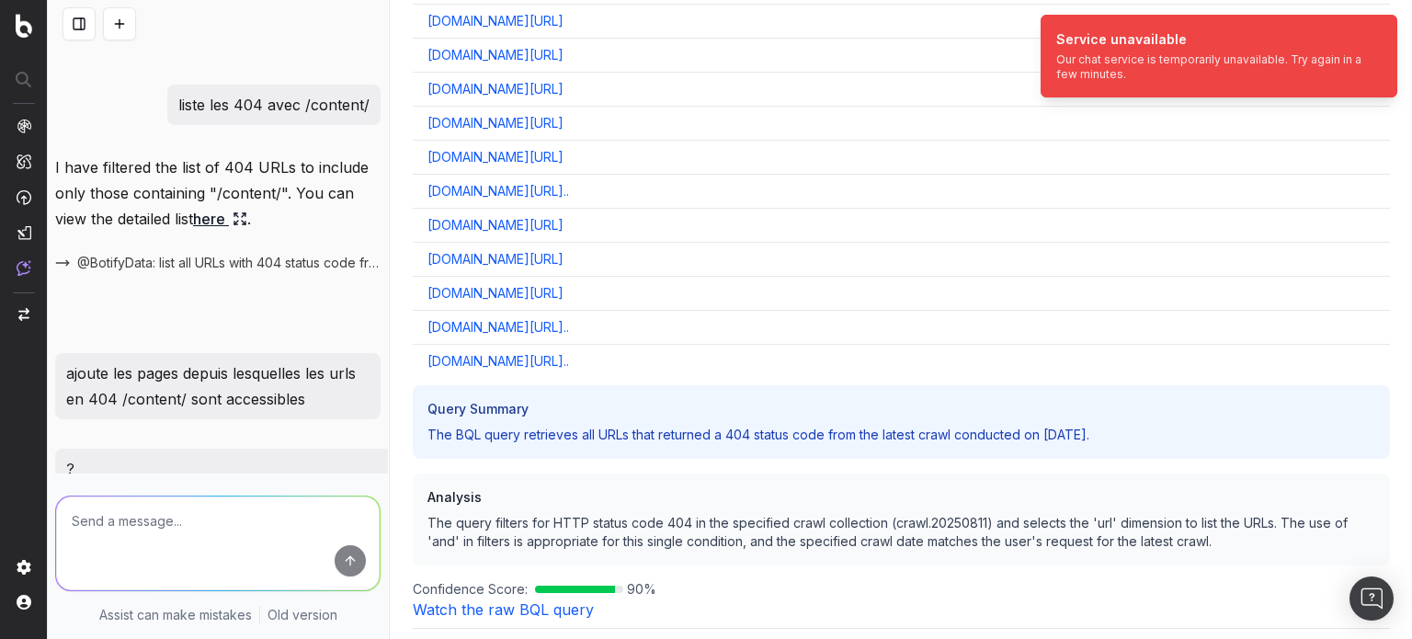
scroll to position [375, 0]
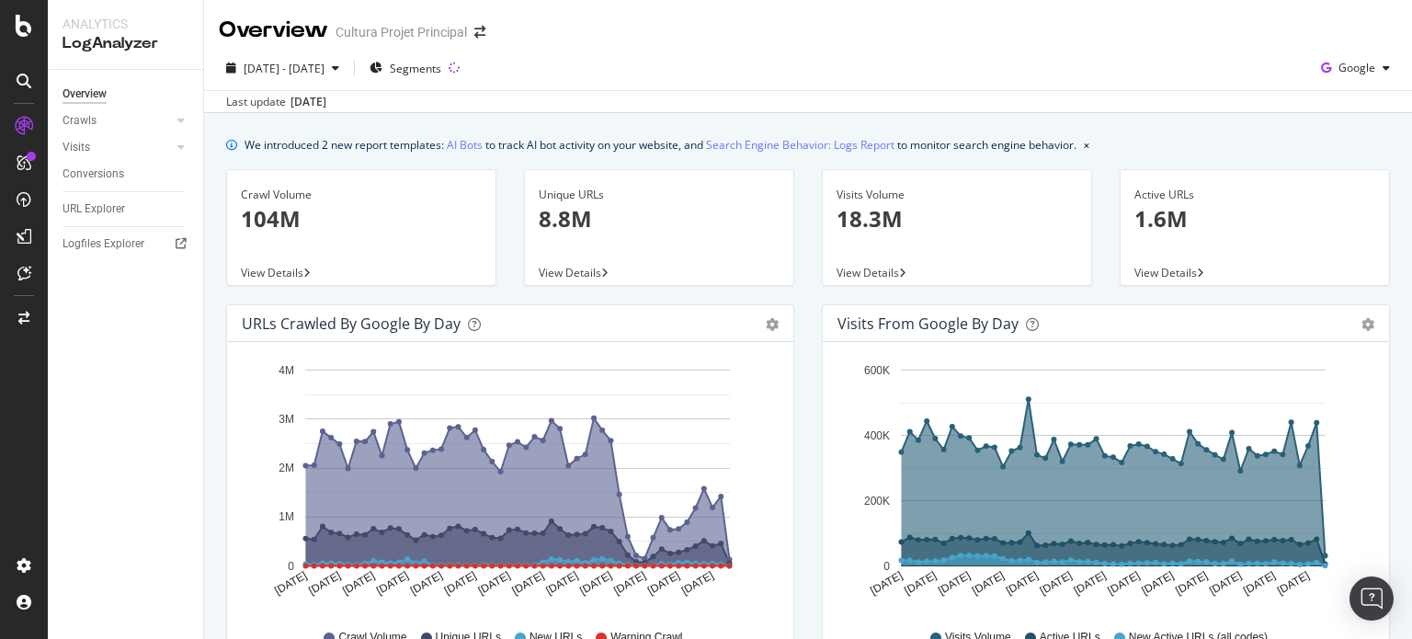
drag, startPoint x: 706, startPoint y: 133, endPoint x: 493, endPoint y: 120, distance: 213.7
click at [326, 105] on div "[DATE]" at bounding box center [309, 102] width 36 height 17
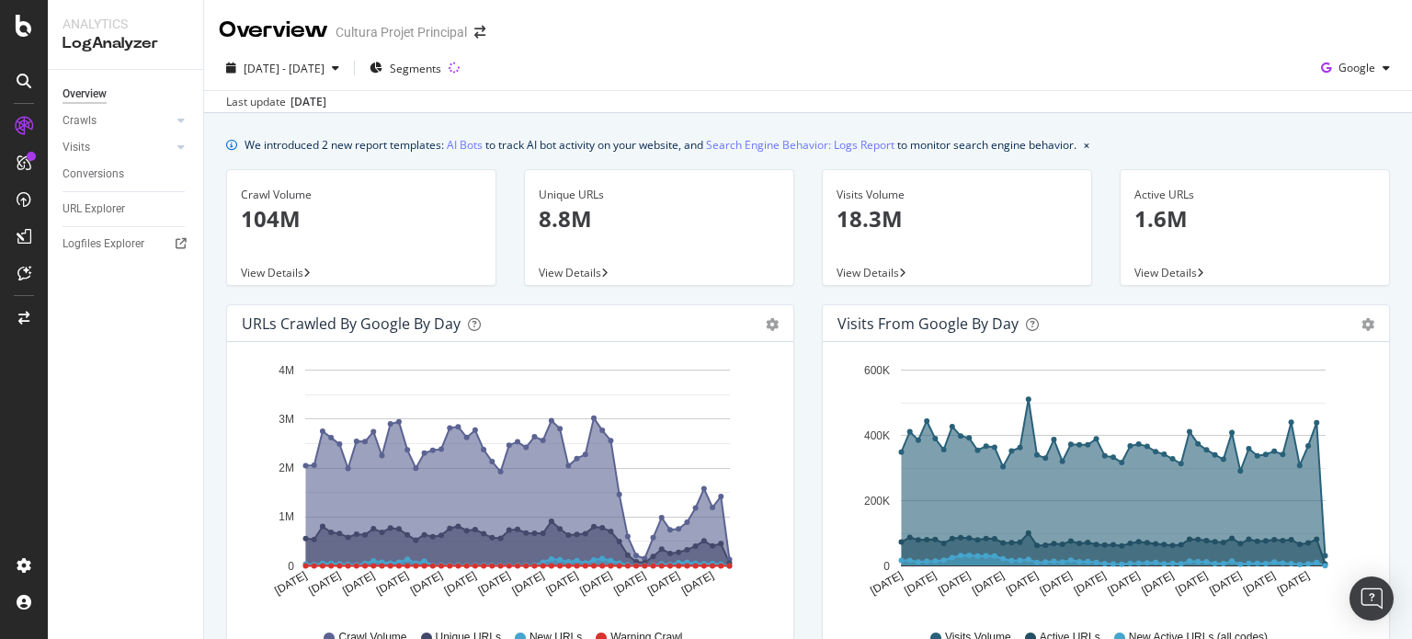
click at [873, 98] on div "Last update [DATE]" at bounding box center [808, 101] width 1208 height 22
